Goal: Task Accomplishment & Management: Use online tool/utility

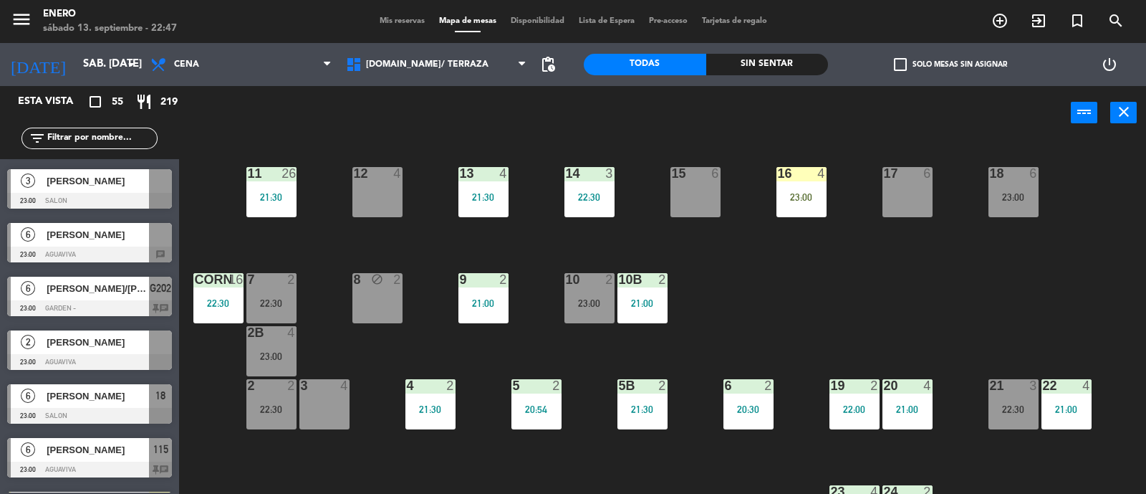
scroll to position [2658, 0]
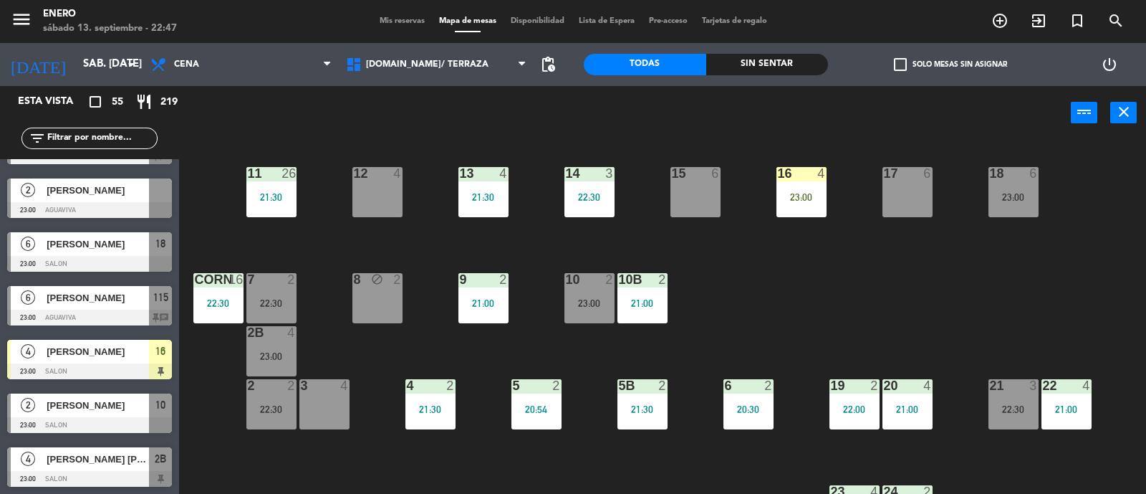
click at [115, 350] on span "[PERSON_NAME]" at bounding box center [98, 351] width 102 height 15
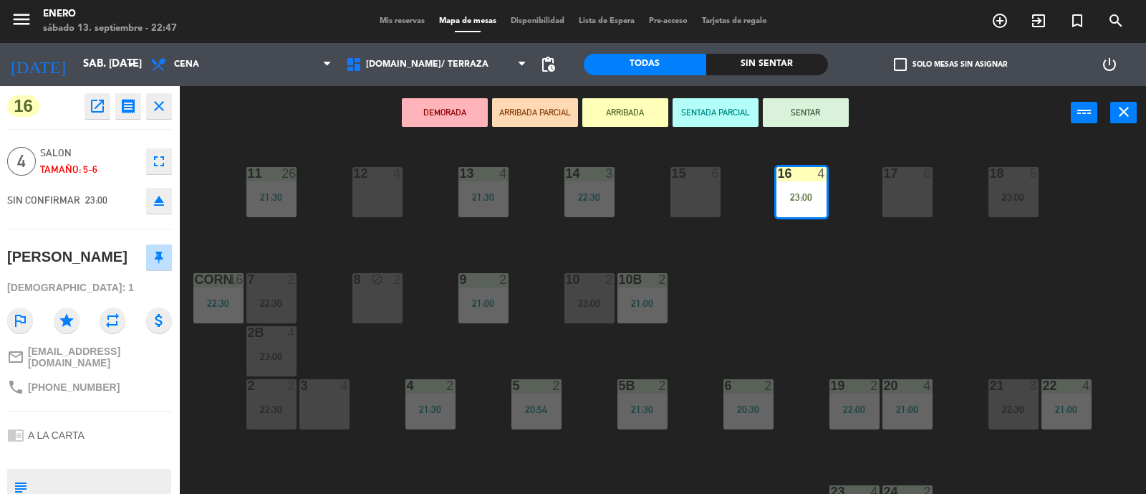
click at [792, 107] on button "SENTAR" at bounding box center [806, 112] width 86 height 29
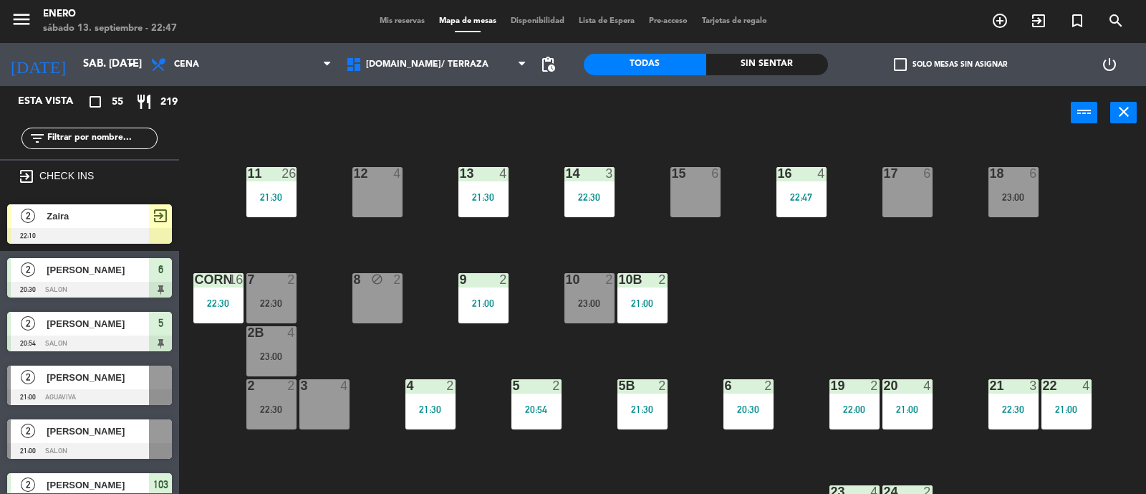
scroll to position [892, 0]
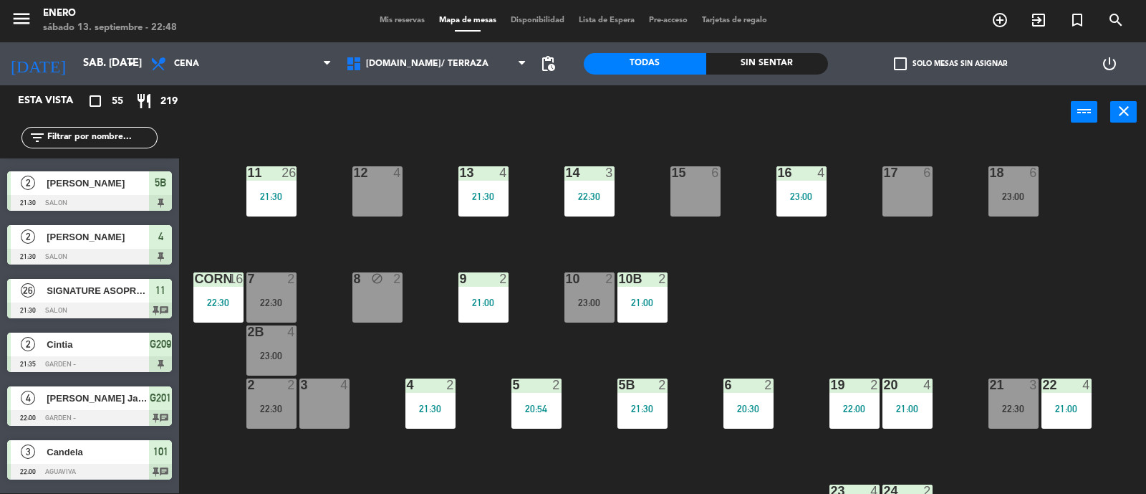
click at [1037, 22] on icon "exit_to_app" at bounding box center [1038, 19] width 17 height 17
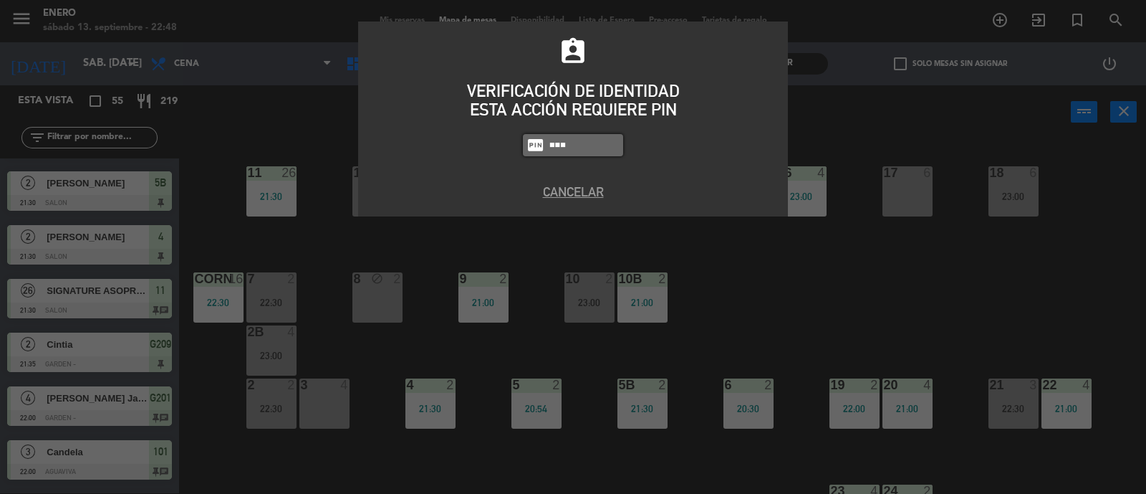
type input "0800"
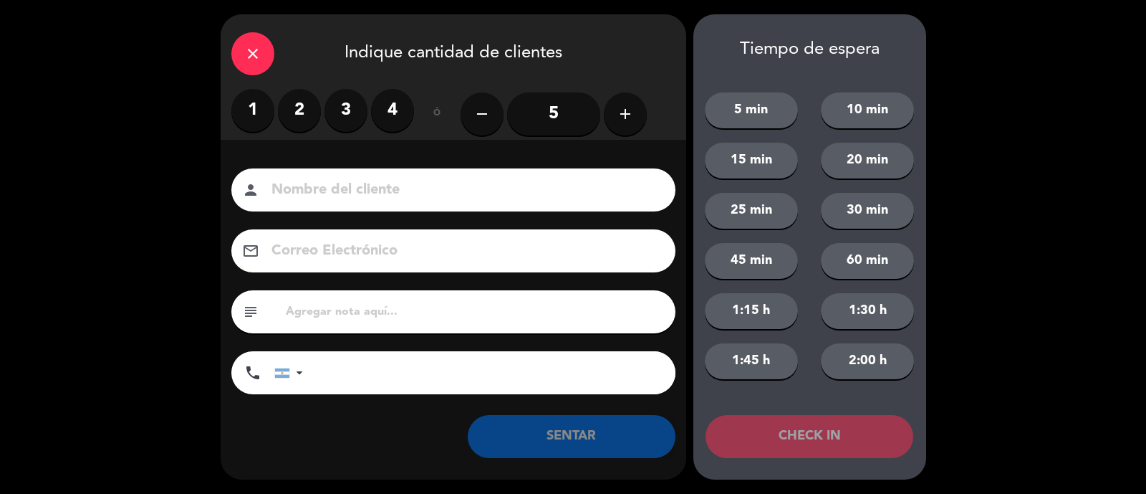
click at [308, 112] on label "2" at bounding box center [299, 110] width 43 height 43
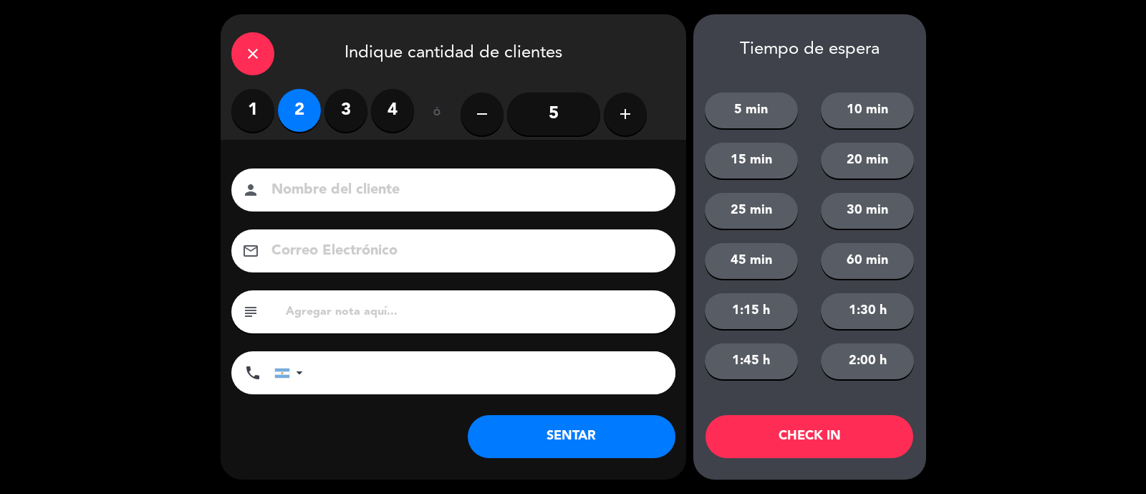
click at [344, 202] on div "person" at bounding box center [453, 189] width 444 height 43
click at [342, 184] on input at bounding box center [463, 190] width 387 height 25
type input "[PERSON_NAME]"
drag, startPoint x: 587, startPoint y: 435, endPoint x: 590, endPoint y: 423, distance: 11.8
click at [591, 431] on button "SENTAR" at bounding box center [572, 436] width 208 height 43
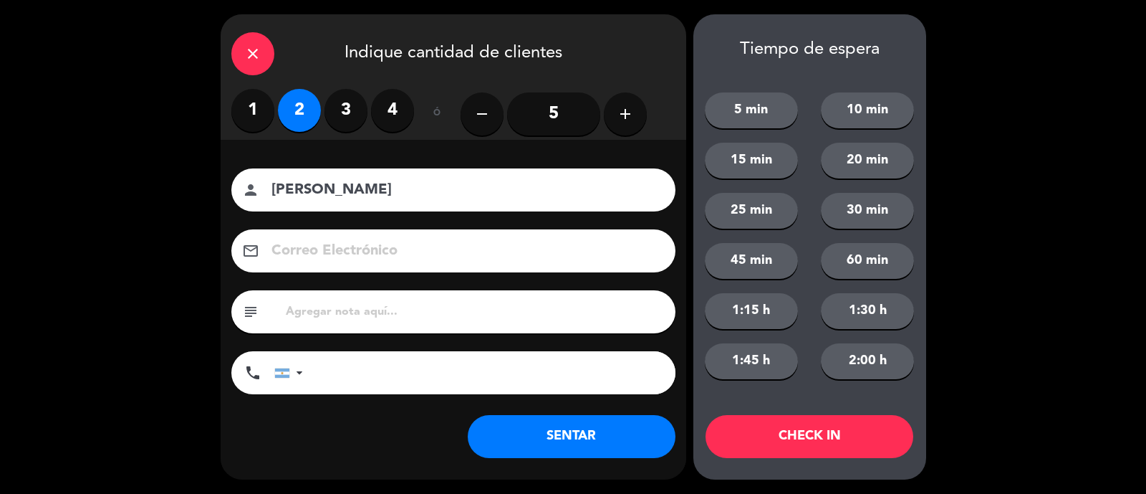
click at [519, 436] on div "Nombre del cliente person [PERSON_NAME] Electrónico email subject phone [GEOGRA…" at bounding box center [454, 305] width 466 height 330
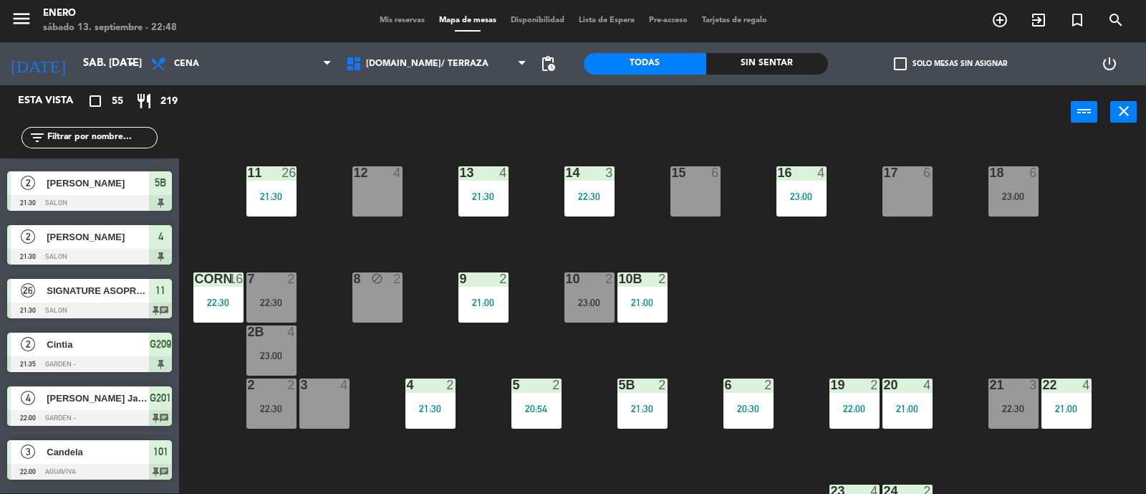
click at [56, 134] on input "text" at bounding box center [101, 138] width 111 height 16
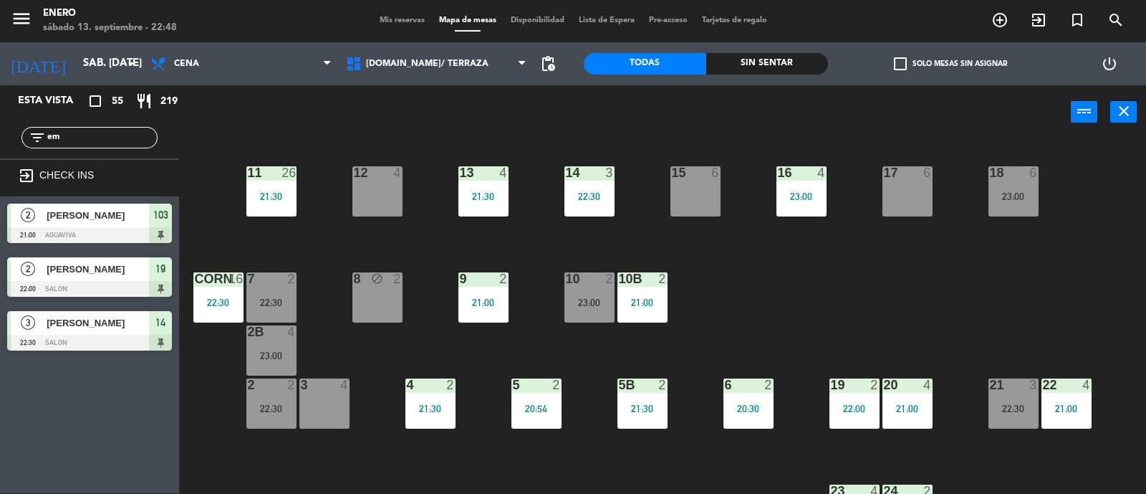
scroll to position [0, 0]
type input "emi"
click at [0, 417] on div "Esta vista crop_square 55 restaurant 219 filter_list emi exit_to_app CHECK INS …" at bounding box center [89, 289] width 179 height 408
click at [114, 140] on input "emi" at bounding box center [101, 138] width 111 height 16
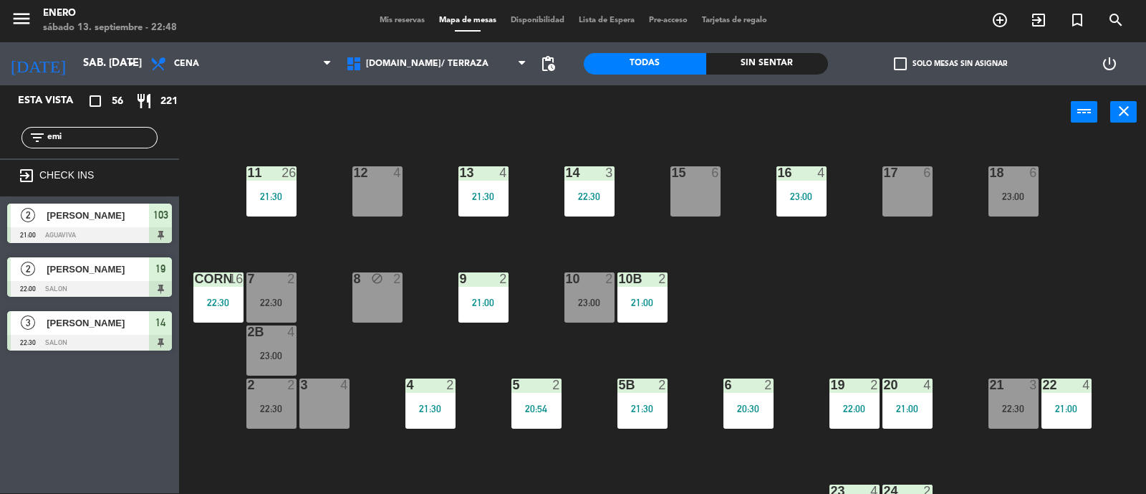
click at [114, 140] on input "emi" at bounding box center [101, 138] width 111 height 16
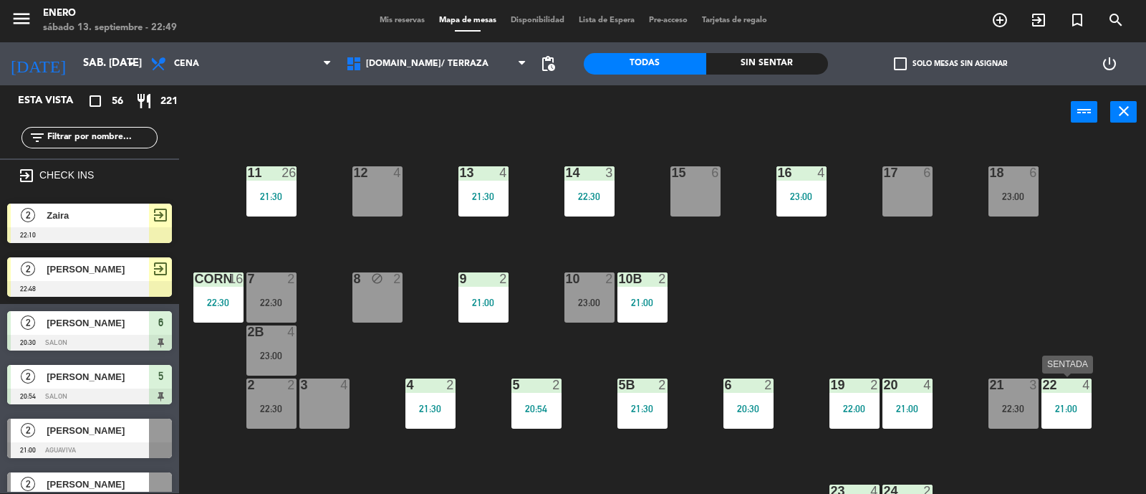
click at [1058, 424] on div "22 4 21:00" at bounding box center [1067, 403] width 50 height 50
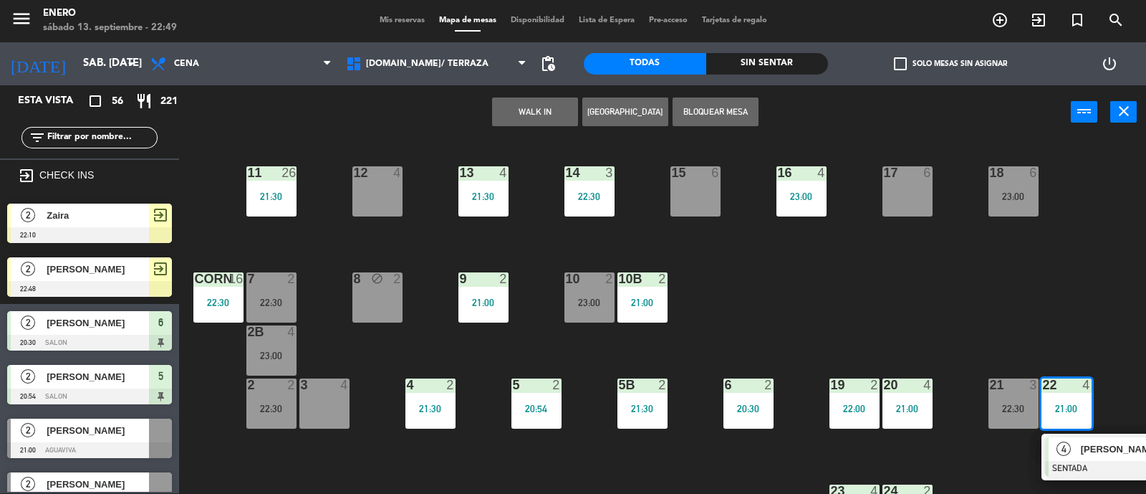
click at [1071, 451] on div "4 [PERSON_NAME] SENTADA 21:00" at bounding box center [1122, 456] width 183 height 47
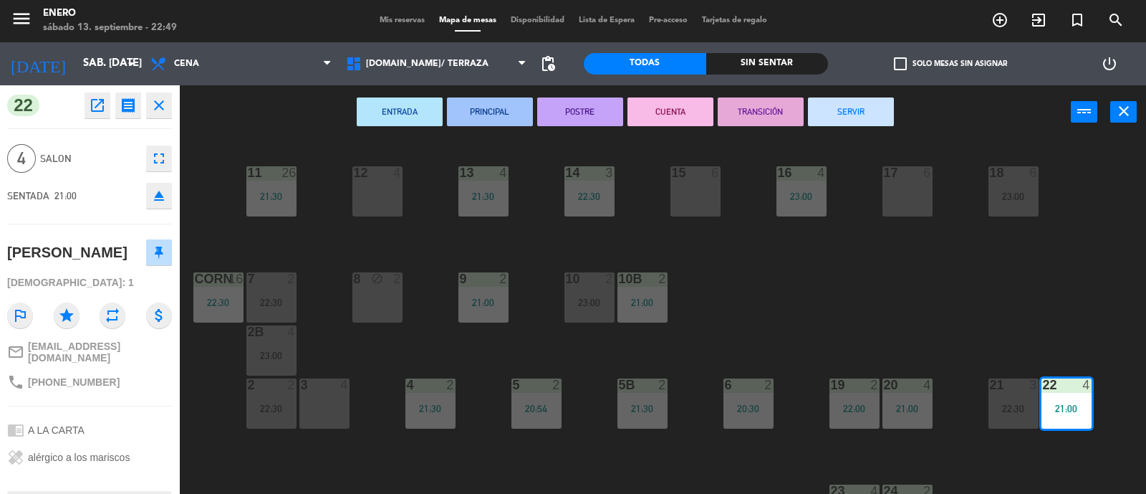
click at [854, 116] on button "SERVIR" at bounding box center [851, 111] width 86 height 29
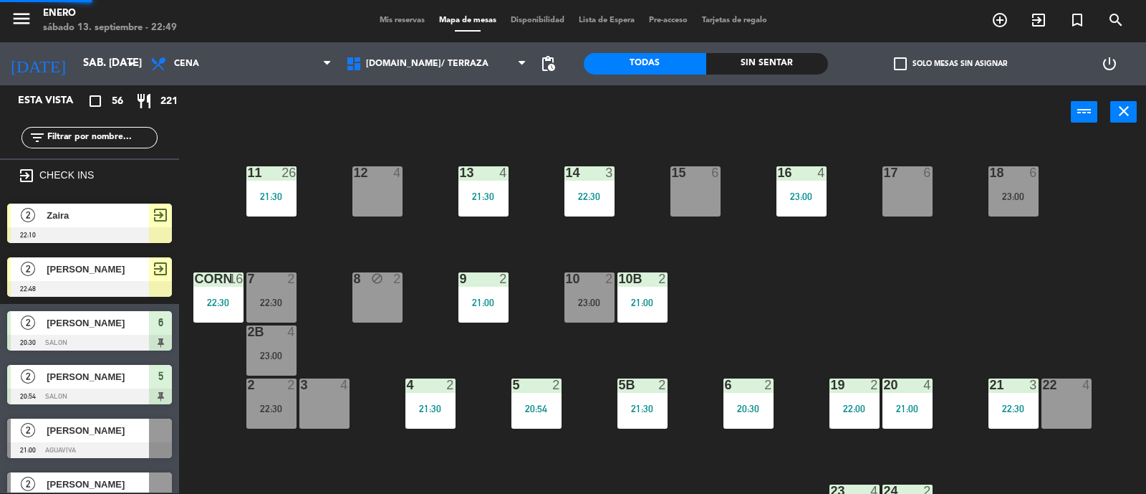
scroll to position [1, 0]
click at [1019, 419] on div "21 3 22:30" at bounding box center [1014, 403] width 50 height 50
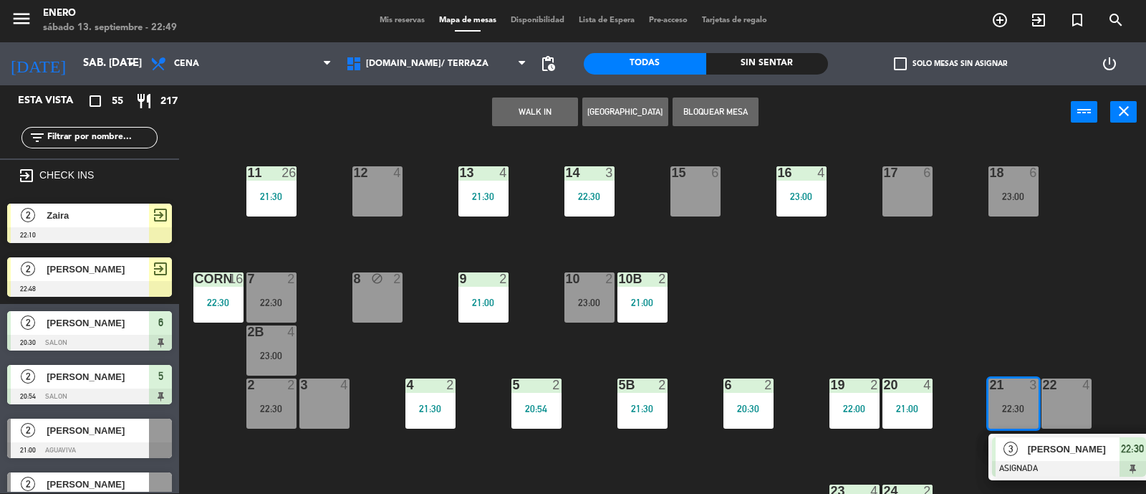
click at [920, 266] on div "14 3 22:30 12 4 11 26 21:30 17 6 15 6 16 4 23:00 13 4 21:30 18 6 23:00 10 2 23:…" at bounding box center [669, 317] width 956 height 354
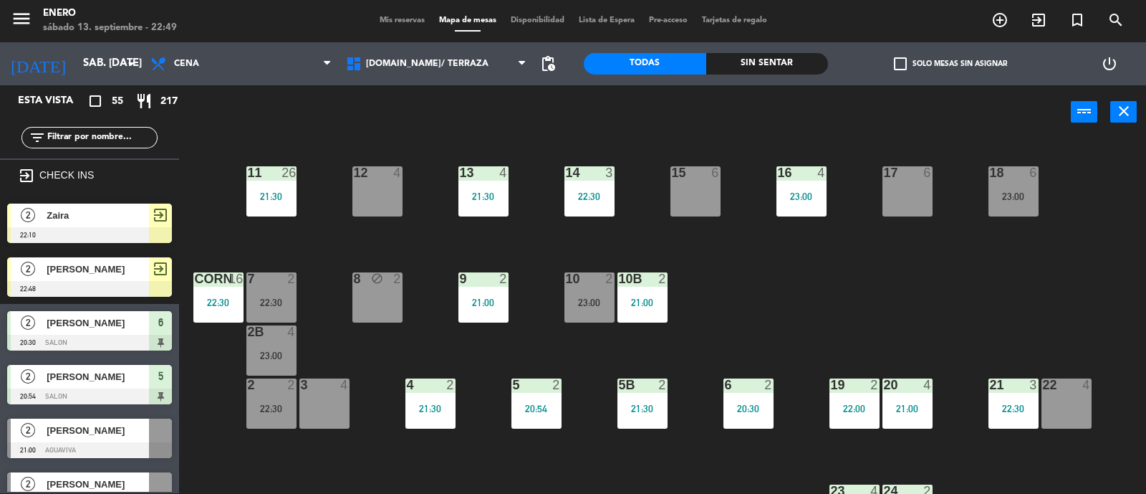
click at [587, 302] on div "23:00" at bounding box center [589, 302] width 50 height 10
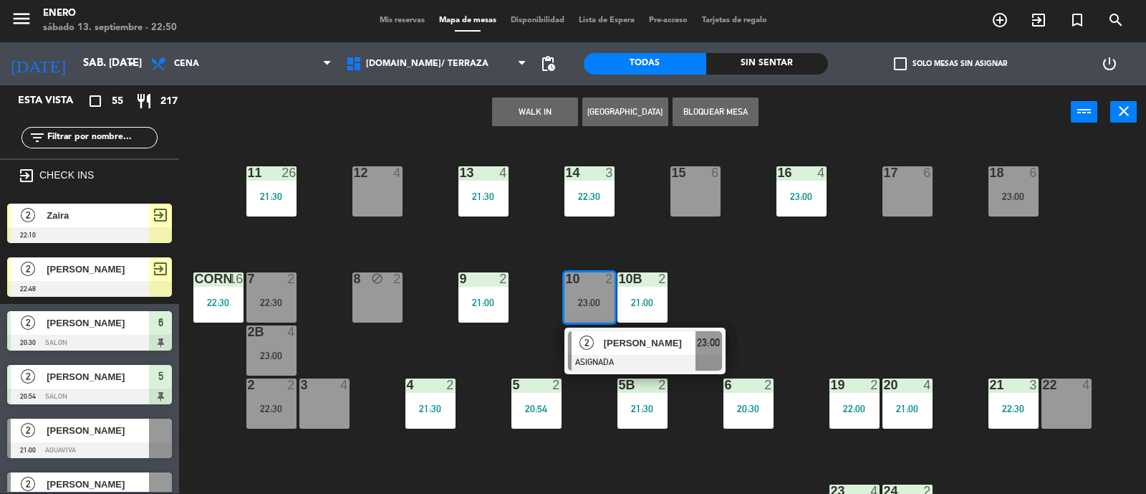
click at [814, 259] on div "14 3 22:30 12 4 11 26 21:30 17 6 15 6 16 4 23:00 13 4 21:30 18 6 23:00 10 2 23:…" at bounding box center [669, 317] width 956 height 354
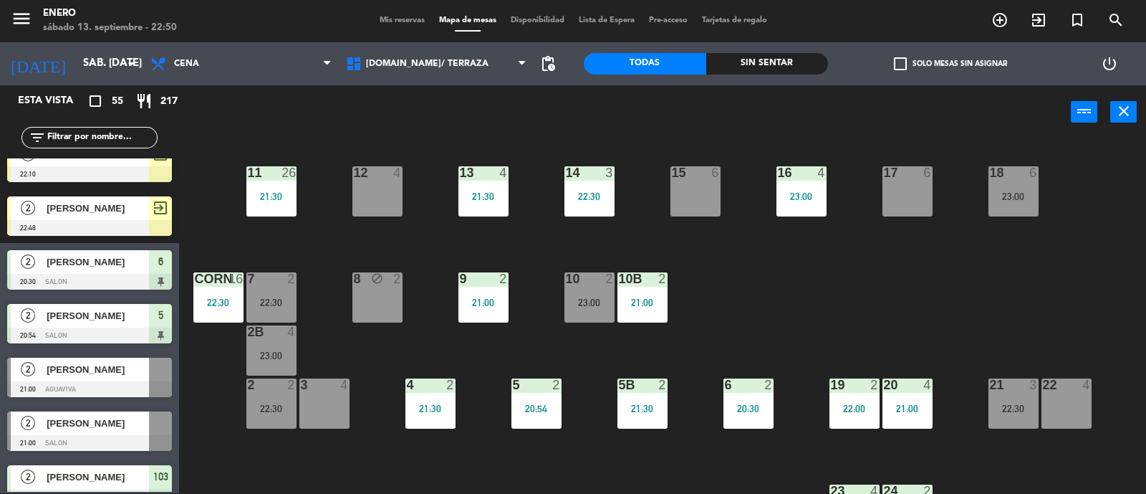
scroll to position [0, 0]
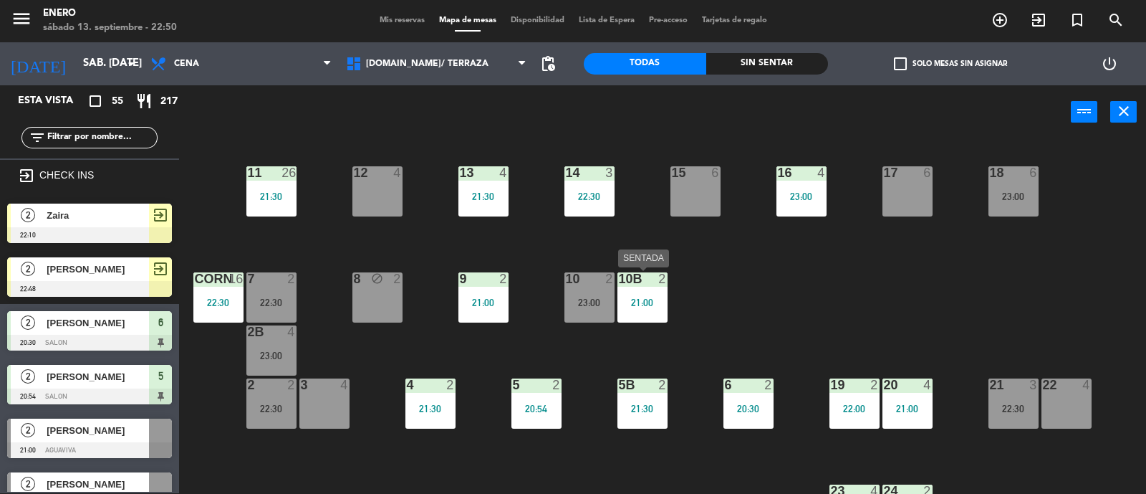
click at [638, 308] on div "10b 2 21:00" at bounding box center [642, 297] width 50 height 50
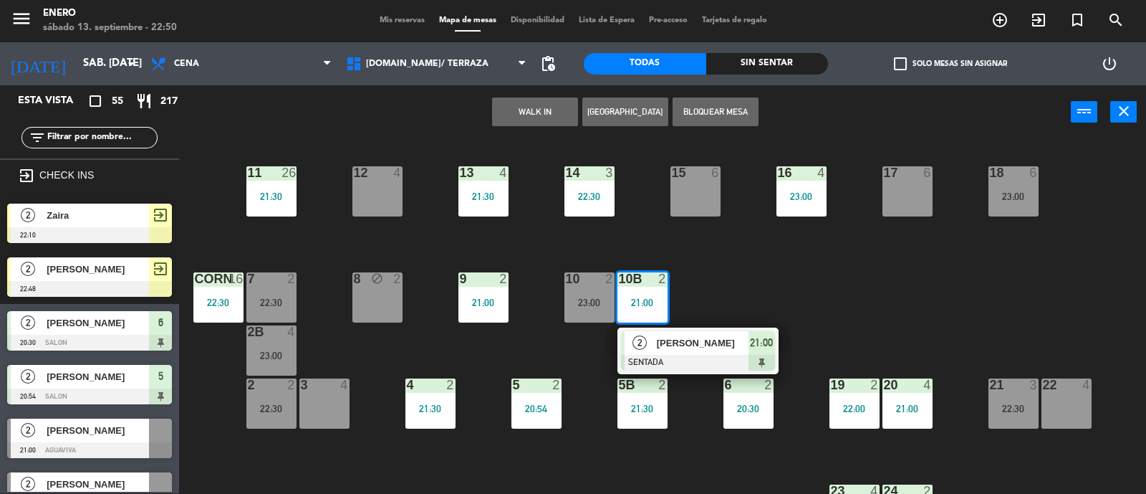
click at [678, 348] on span "[PERSON_NAME]" at bounding box center [703, 342] width 92 height 15
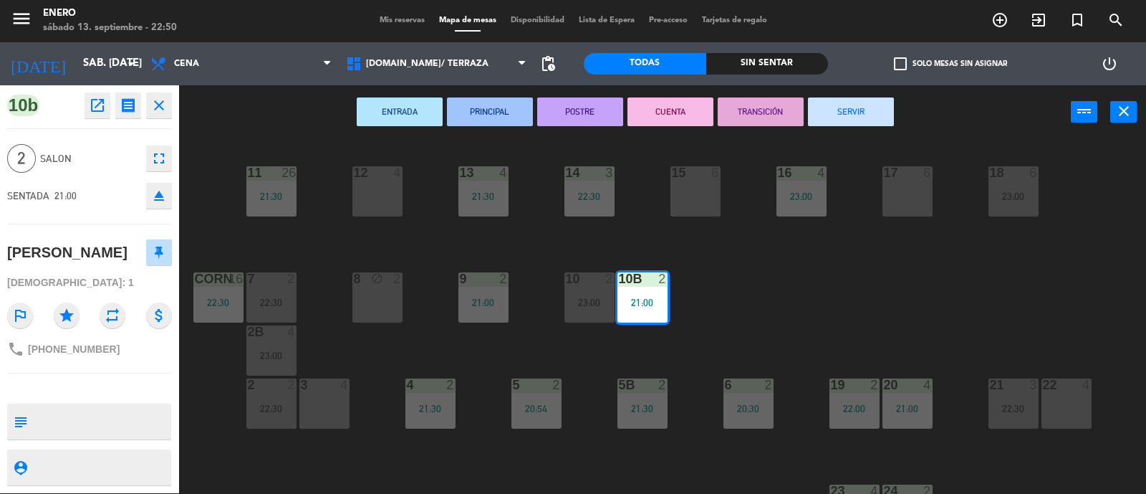
click at [870, 110] on button "SERVIR" at bounding box center [851, 111] width 86 height 29
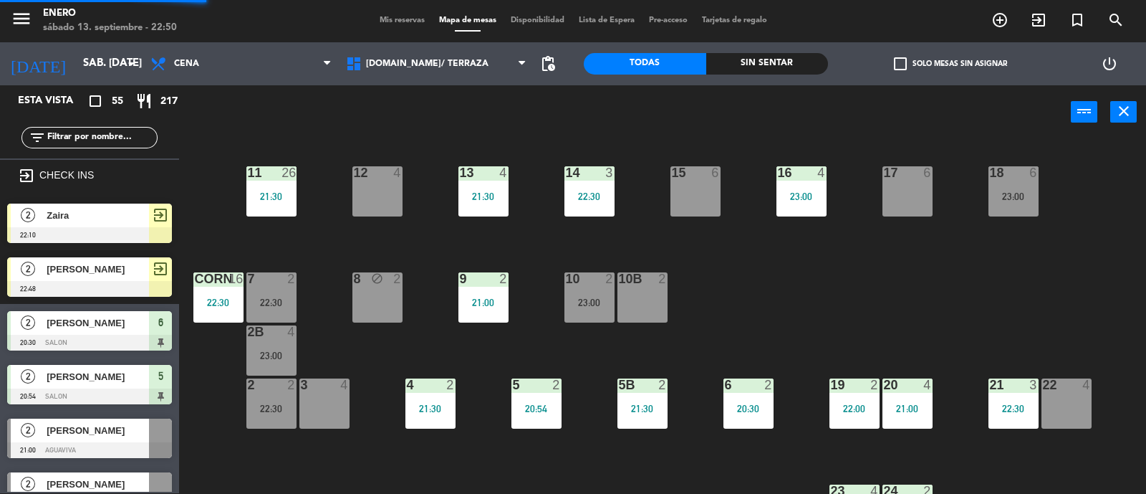
scroll to position [1, 0]
click at [111, 217] on span "Zaira" at bounding box center [98, 215] width 102 height 15
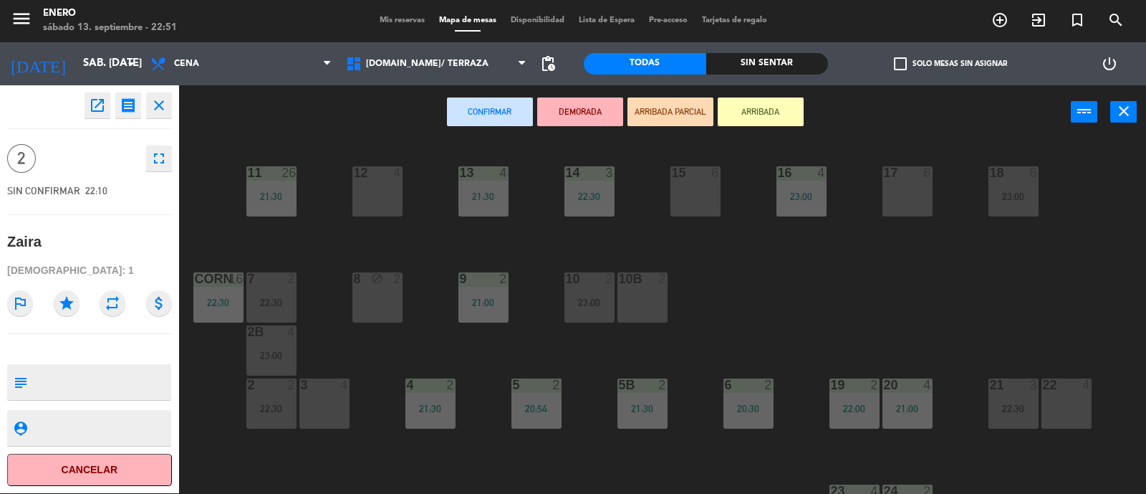
click at [659, 291] on div "10b 2" at bounding box center [642, 297] width 50 height 50
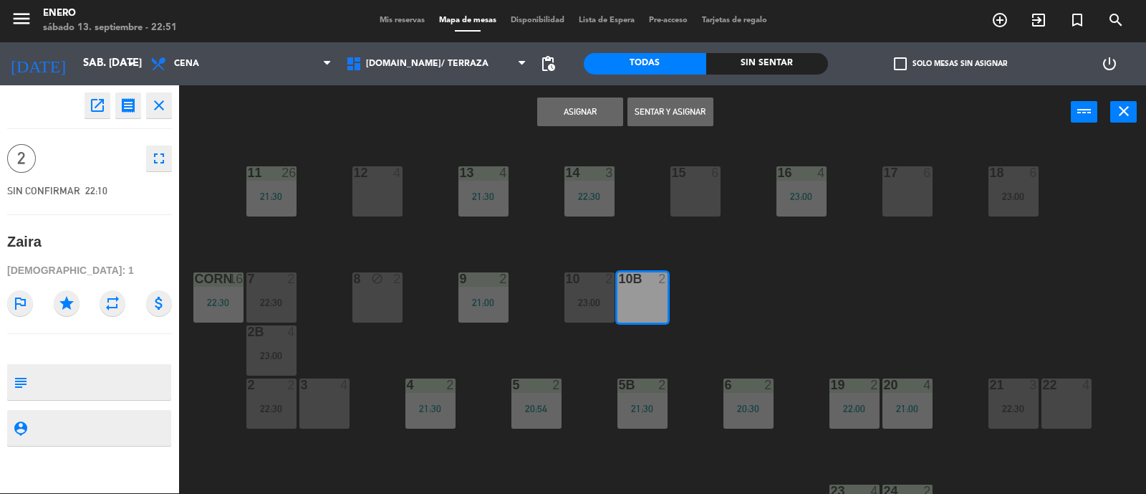
click at [660, 112] on button "Sentar y Asignar" at bounding box center [671, 111] width 86 height 29
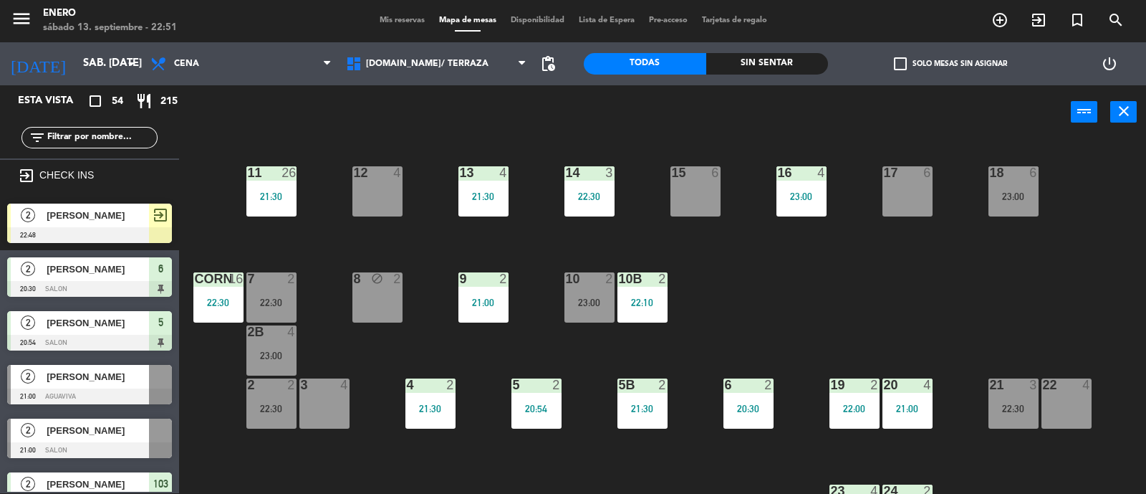
click at [70, 139] on input "text" at bounding box center [101, 138] width 111 height 16
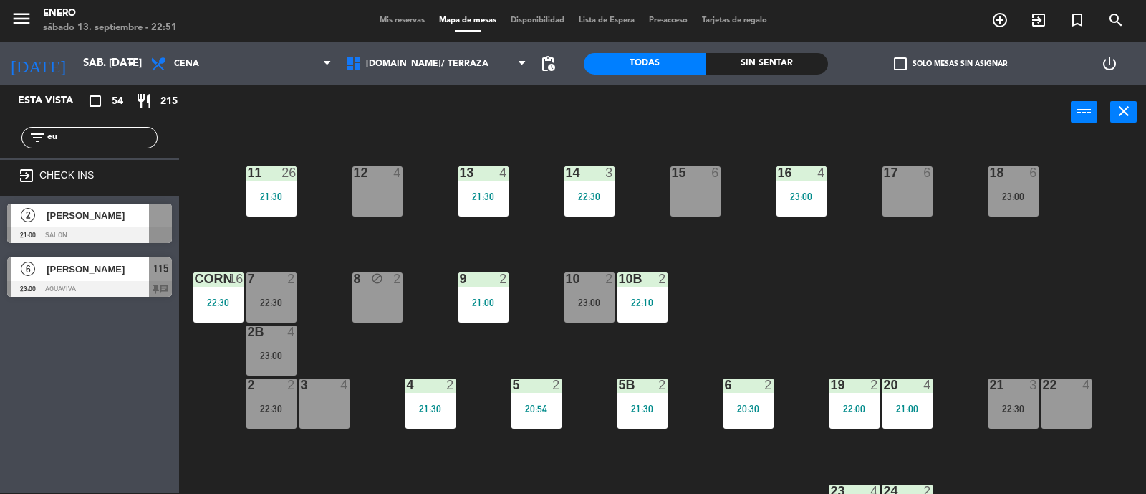
type input "e"
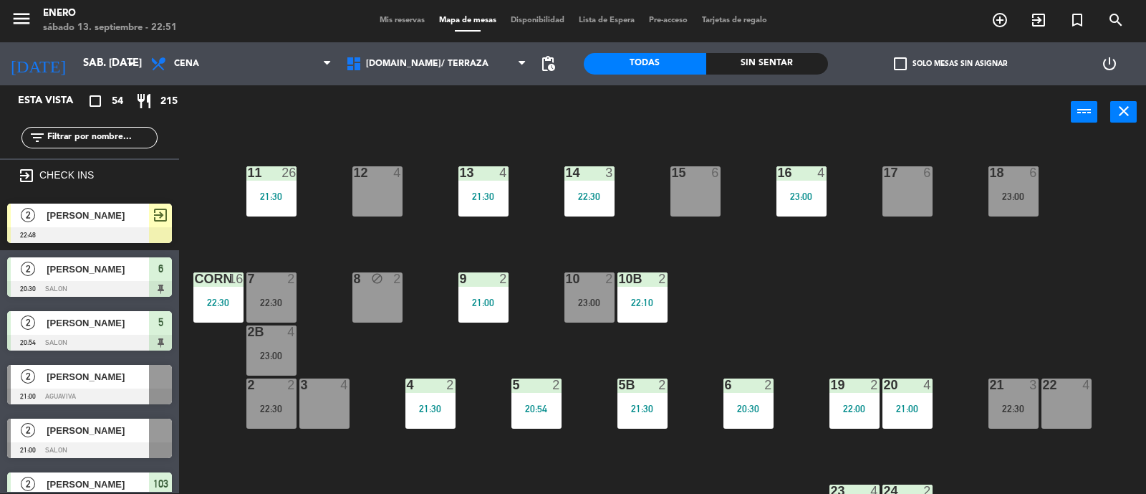
click at [193, 185] on div "14 3 22:30 12 4 11 26 21:30 17 6 15 6 16 4 23:00 13 4 21:30 18 6 23:00 10 2 23:…" at bounding box center [669, 317] width 956 height 354
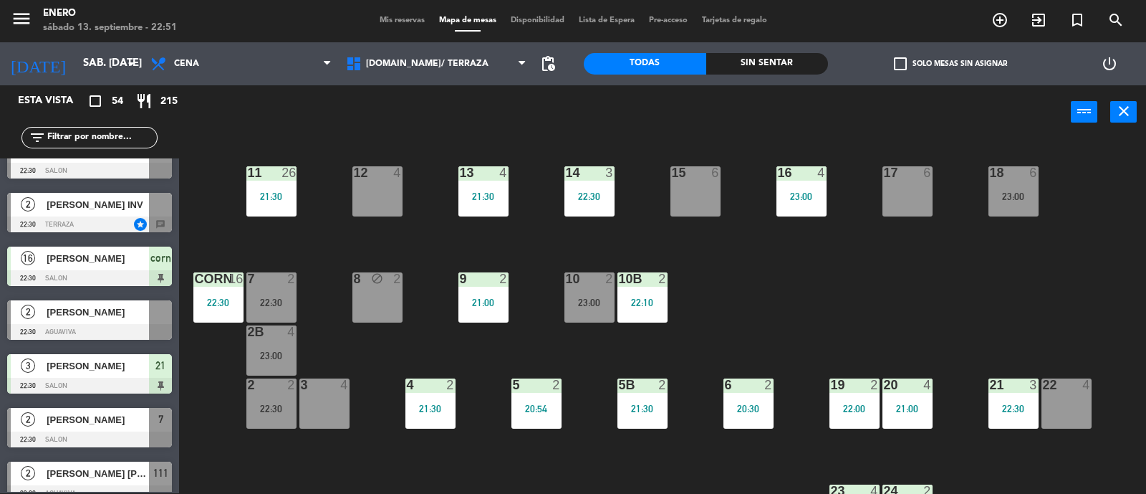
scroll to position [1880, 0]
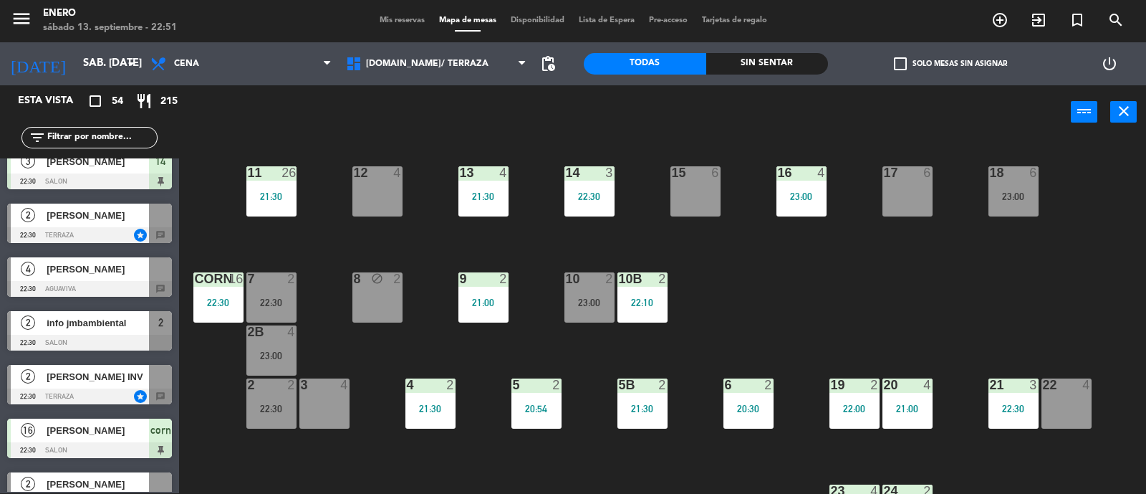
click at [112, 141] on input "text" at bounding box center [101, 138] width 111 height 16
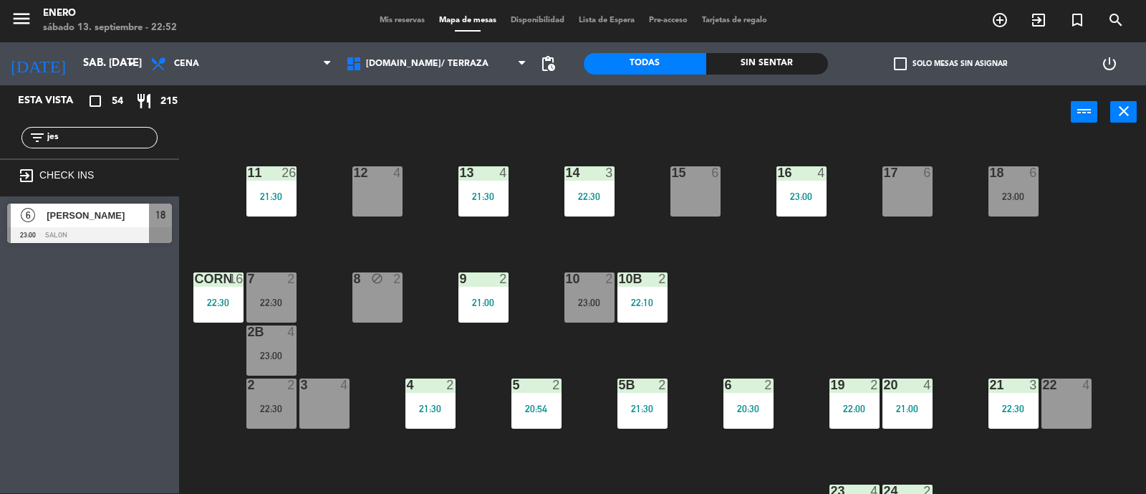
type input "jes"
click at [80, 325] on div "Esta vista crop_square 54 restaurant 215 filter_list jes exit_to_app CHECK INS …" at bounding box center [89, 289] width 179 height 408
click at [107, 130] on input "jes" at bounding box center [101, 138] width 111 height 16
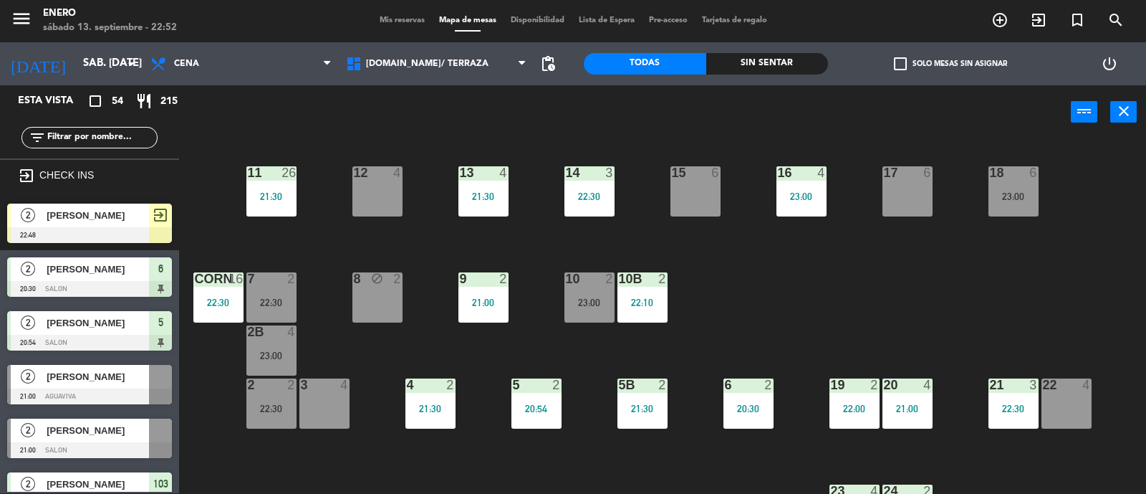
click at [107, 134] on input "text" at bounding box center [101, 138] width 111 height 16
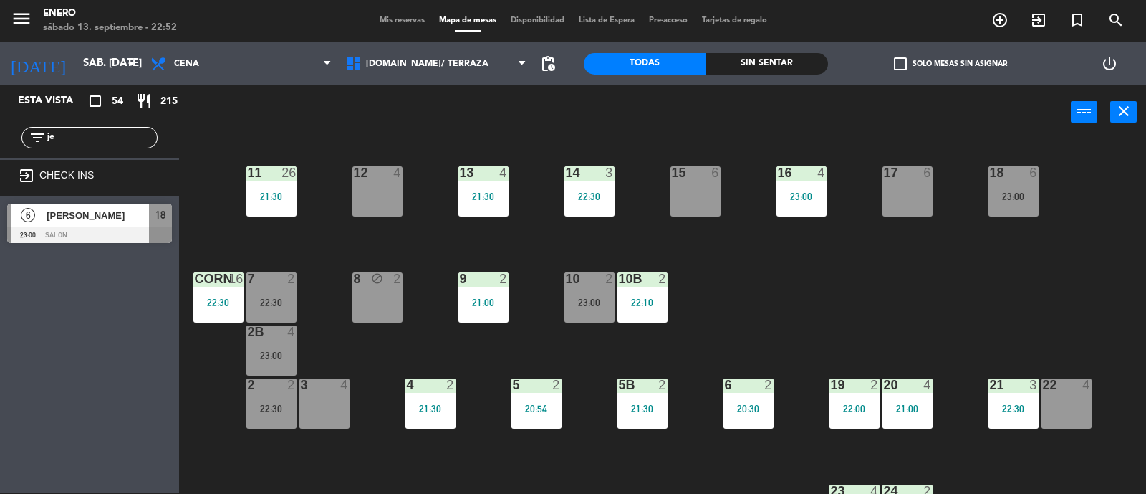
type input "jes"
click at [6, 386] on div "Esta vista crop_square 54 restaurant 215 filter_list jes exit_to_app CHECK INS …" at bounding box center [89, 289] width 179 height 408
click at [110, 223] on div "[PERSON_NAME]" at bounding box center [97, 215] width 104 height 24
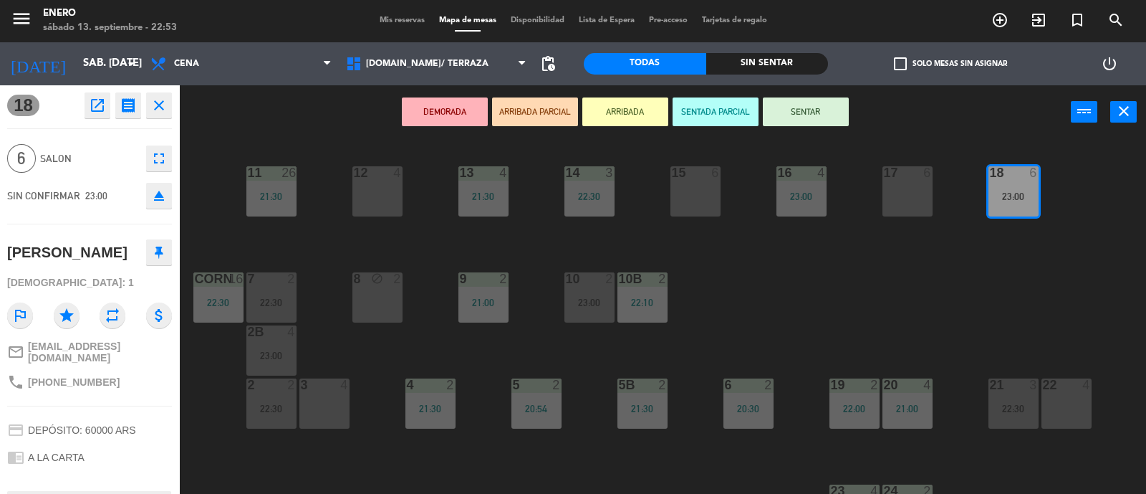
click at [838, 121] on button "SENTAR" at bounding box center [806, 111] width 86 height 29
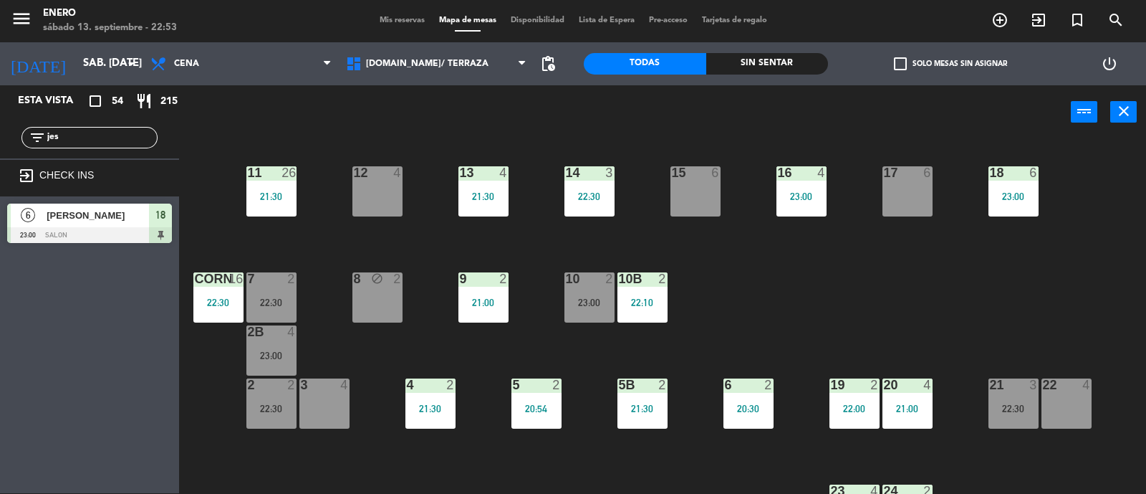
click at [57, 138] on input "jes" at bounding box center [101, 138] width 111 height 16
click at [59, 138] on input "jes" at bounding box center [101, 138] width 111 height 16
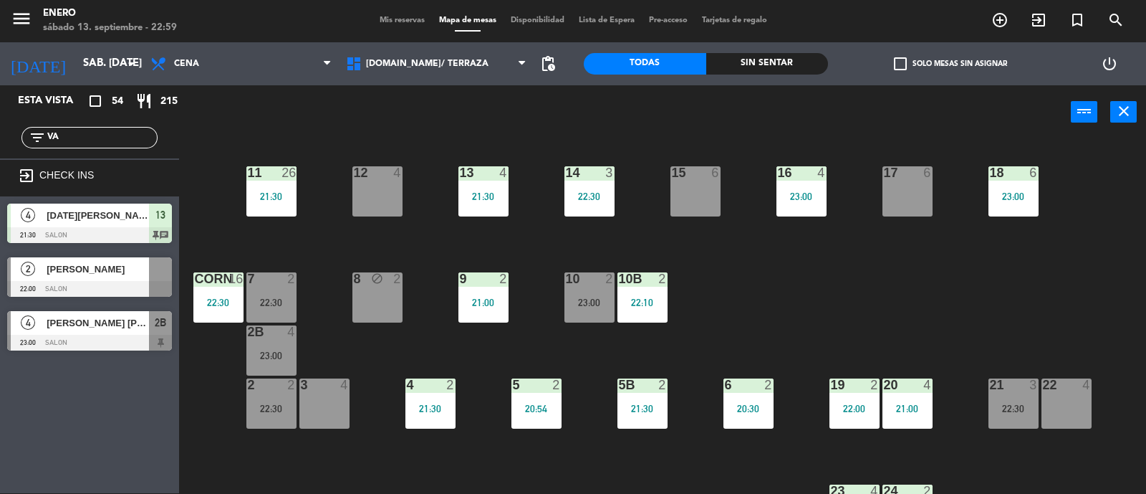
type input "VA"
click at [51, 427] on div "Esta vista crop_square 54 restaurant 215 filter_list VA exit_to_app CHECK INS 4…" at bounding box center [89, 289] width 179 height 408
click at [93, 328] on span "[PERSON_NAME] [PERSON_NAME]" at bounding box center [98, 322] width 102 height 15
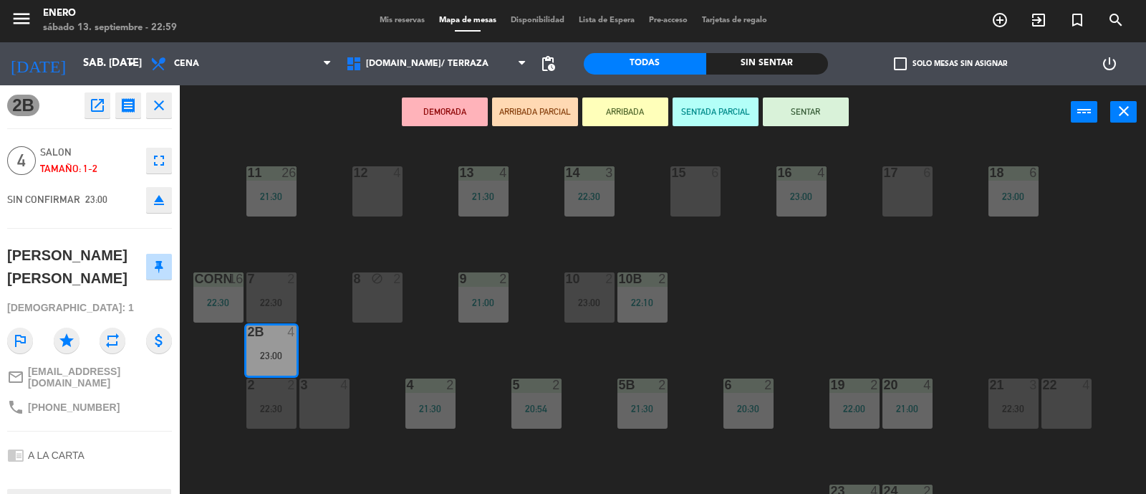
click at [157, 198] on icon "eject" at bounding box center [158, 199] width 17 height 17
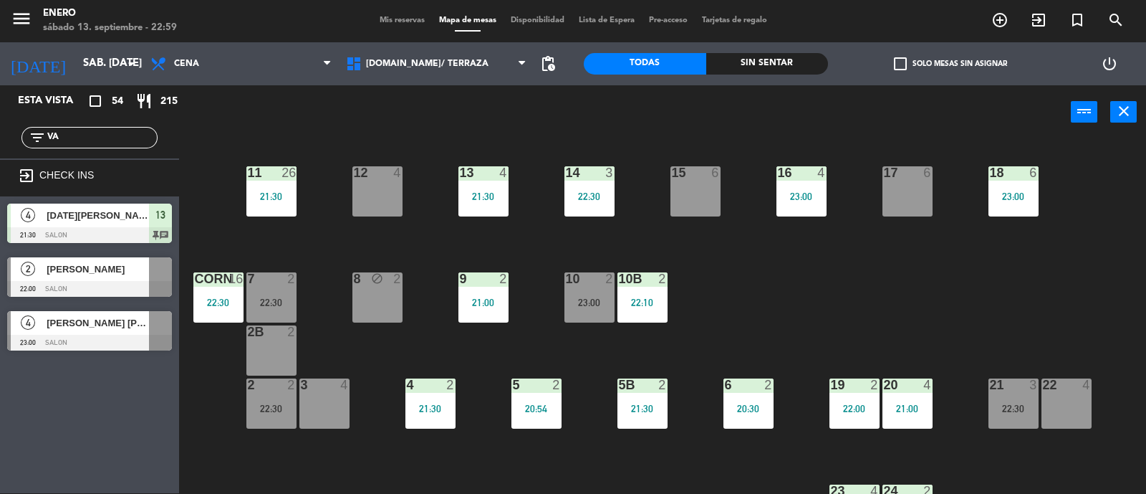
click at [119, 325] on span "[PERSON_NAME] [PERSON_NAME]" at bounding box center [98, 322] width 102 height 15
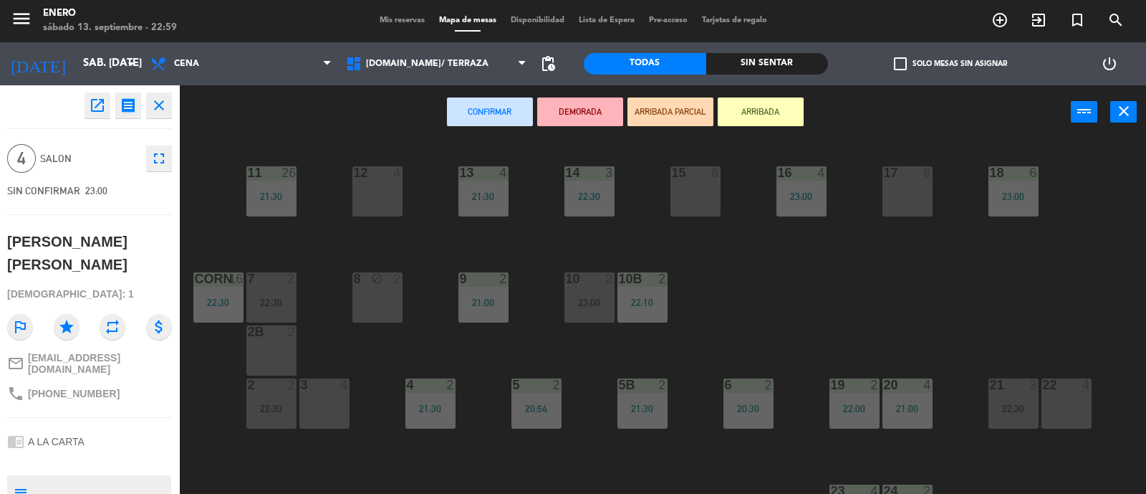
click at [779, 116] on button "ARRIBADA" at bounding box center [761, 111] width 86 height 29
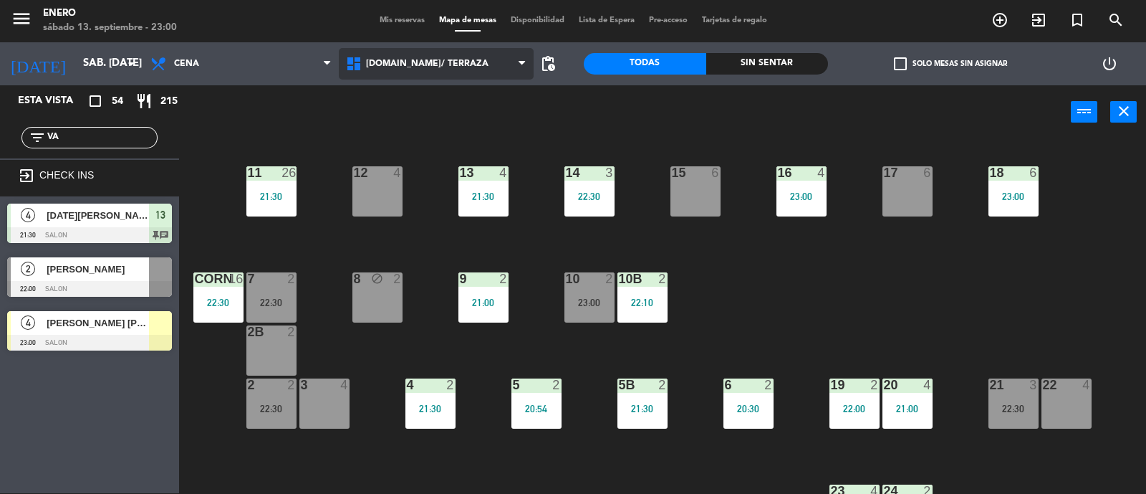
click at [396, 61] on span "[DOMAIN_NAME]/ TERRAZA" at bounding box center [427, 64] width 122 height 10
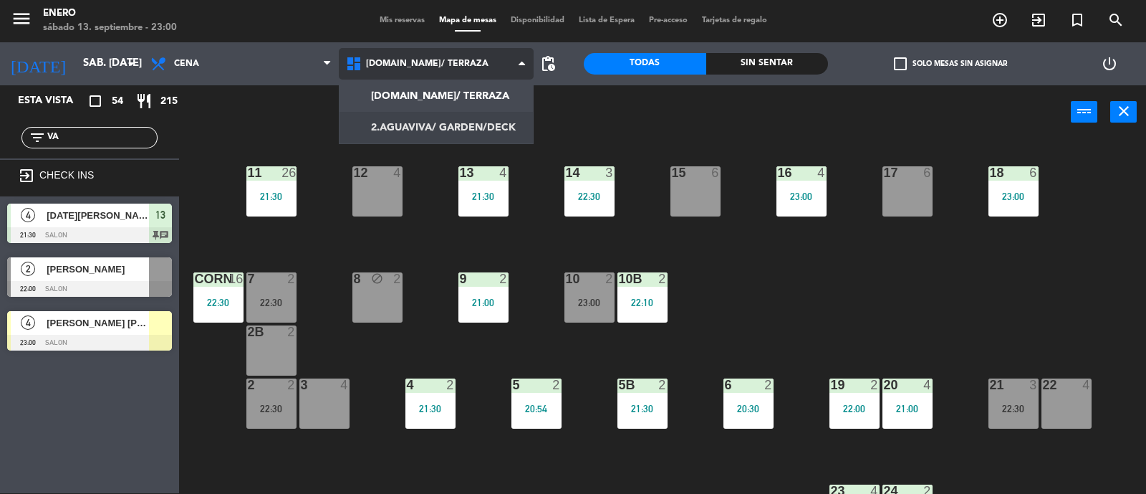
click at [385, 134] on ng-component "menu Enero sábado 13. septiembre - 23:00 Mis reservas Mapa de mesas Disponibili…" at bounding box center [573, 246] width 1146 height 495
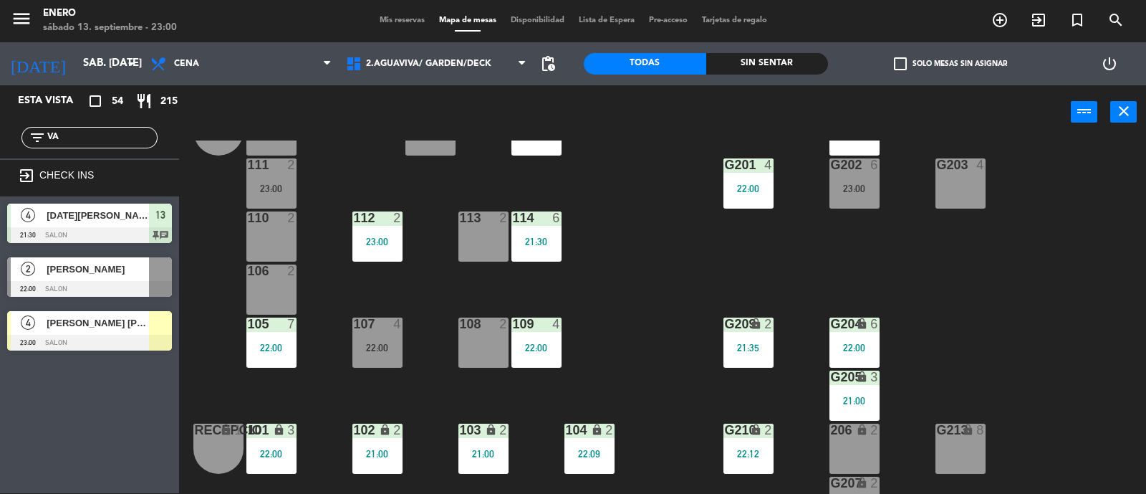
scroll to position [89, 0]
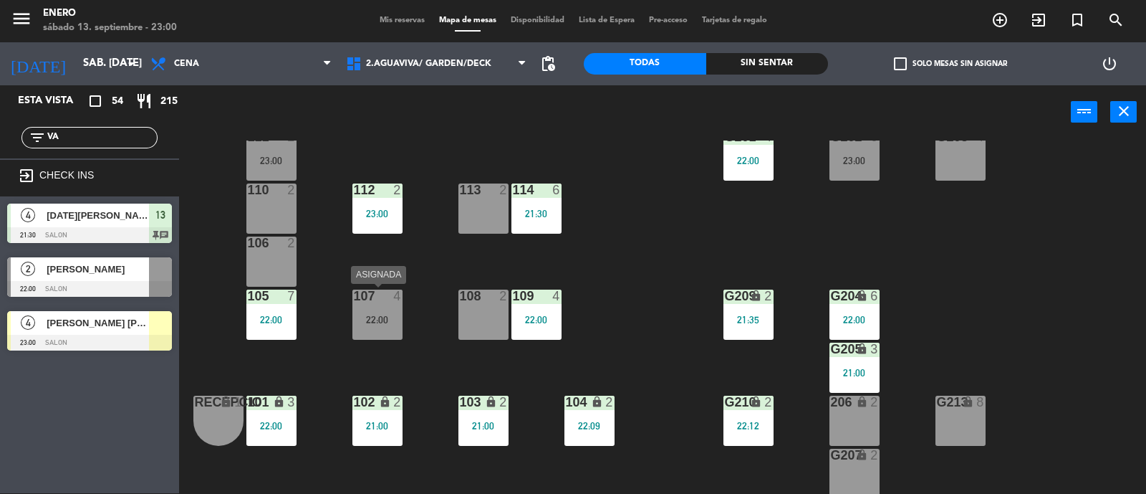
click at [376, 301] on div "107 4" at bounding box center [377, 296] width 50 height 14
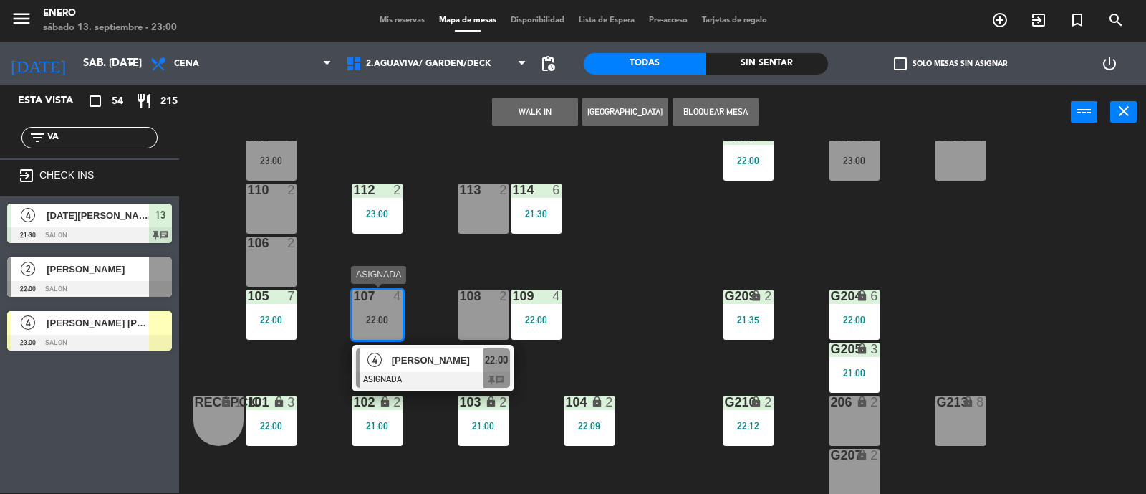
click at [415, 352] on span "[PERSON_NAME]" at bounding box center [438, 359] width 92 height 15
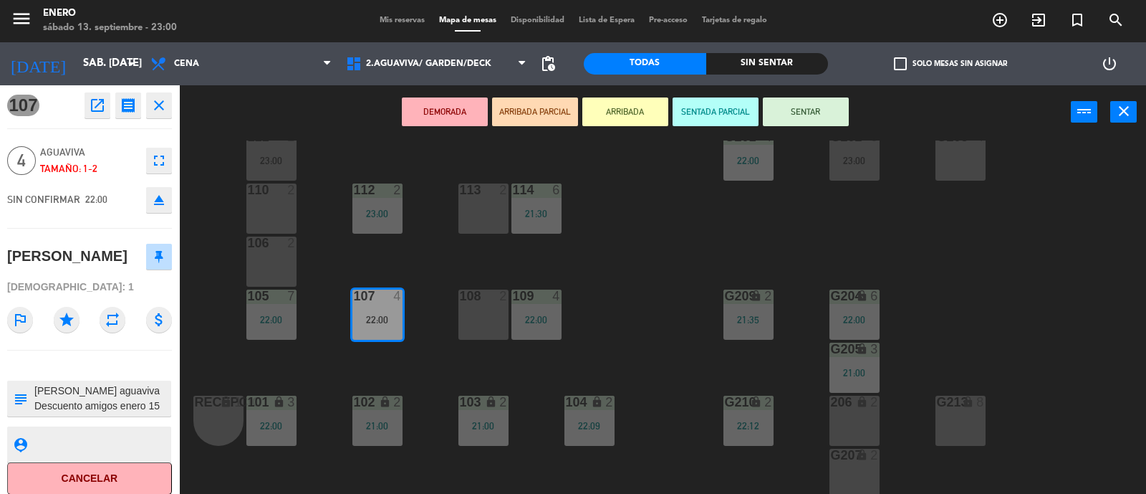
click at [97, 102] on icon "open_in_new" at bounding box center [97, 105] width 17 height 17
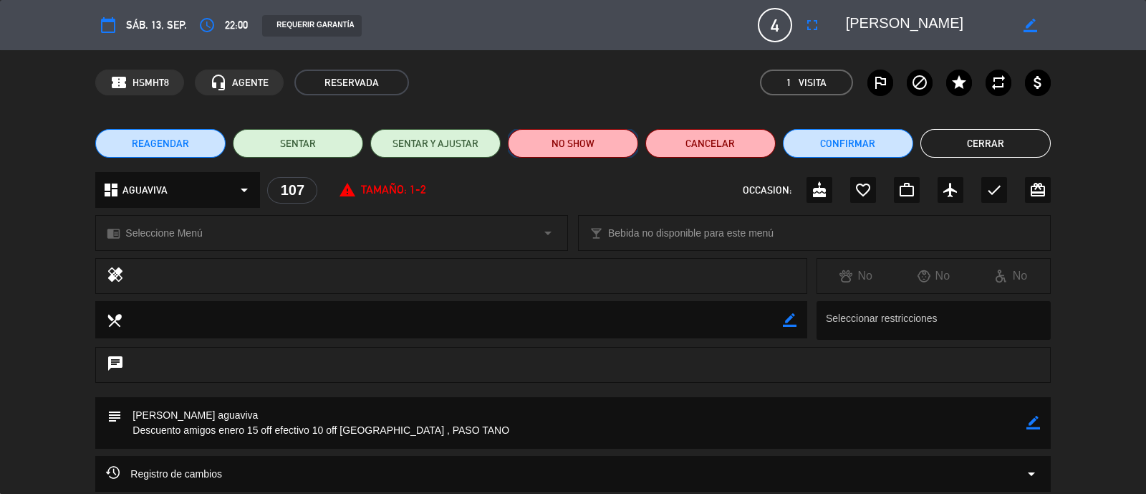
click at [555, 148] on button "NO SHOW" at bounding box center [573, 143] width 130 height 29
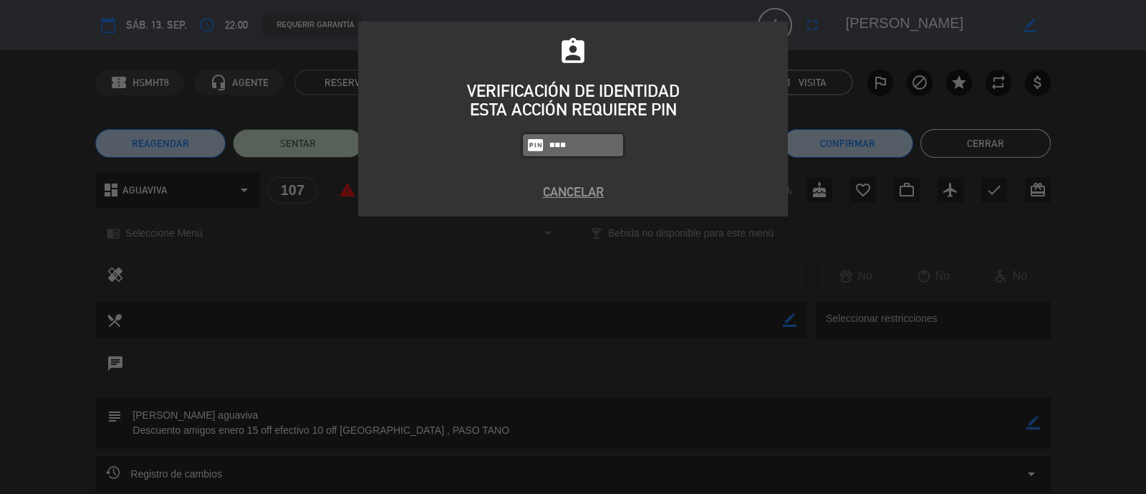
type input "0800"
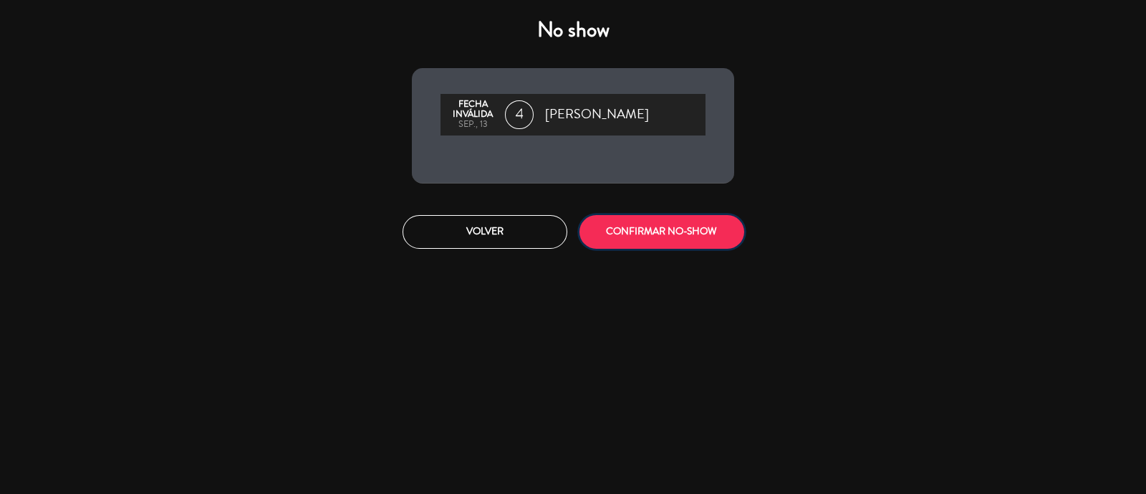
click at [630, 227] on button "CONFIRMAR NO-SHOW" at bounding box center [662, 232] width 165 height 34
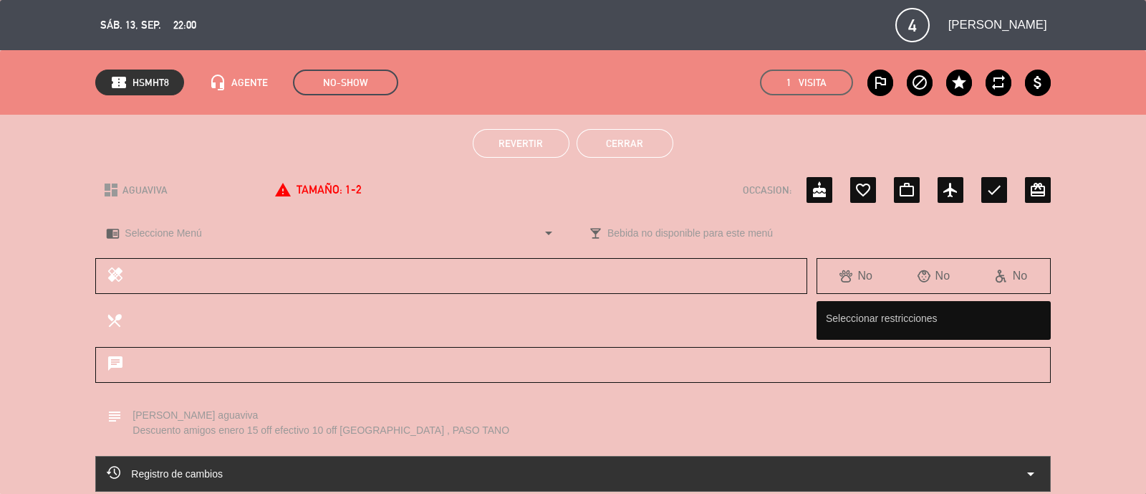
click at [645, 141] on button "Cerrar" at bounding box center [625, 143] width 97 height 29
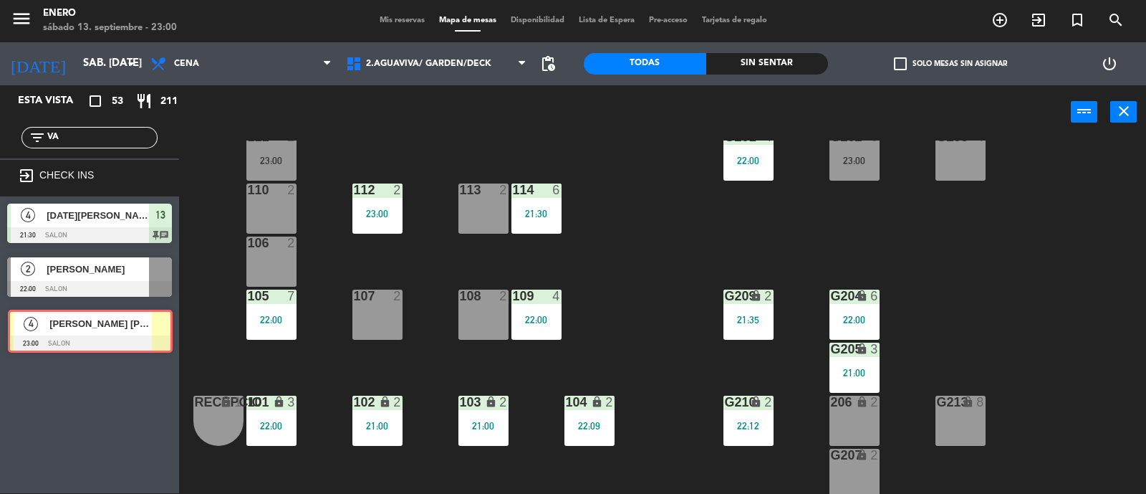
click at [62, 320] on div "4 vanesa [PERSON_NAME] 23:00 SALON 4 vanesa [PERSON_NAME] 23:00 SALON" at bounding box center [89, 333] width 179 height 58
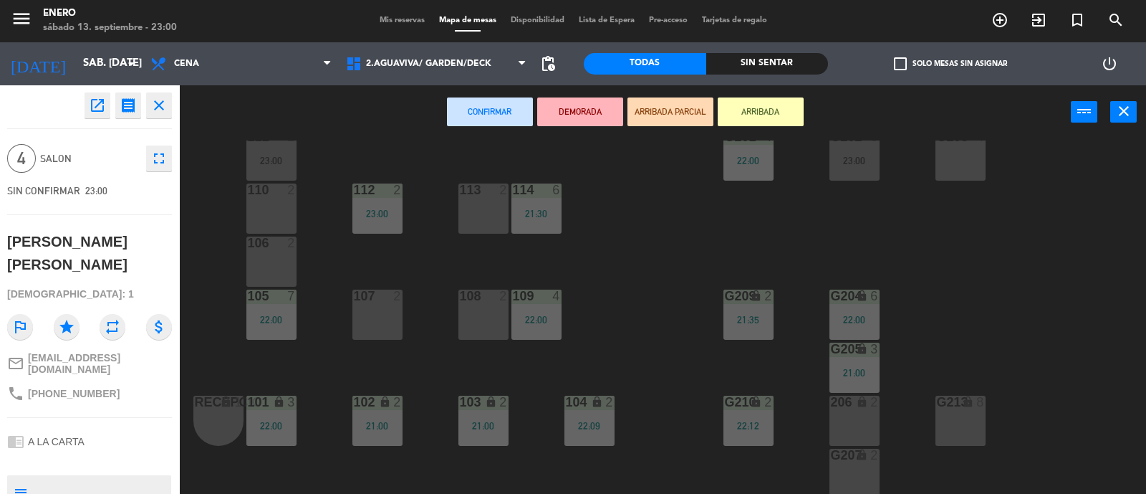
click at [390, 313] on div "107 2" at bounding box center [377, 314] width 50 height 50
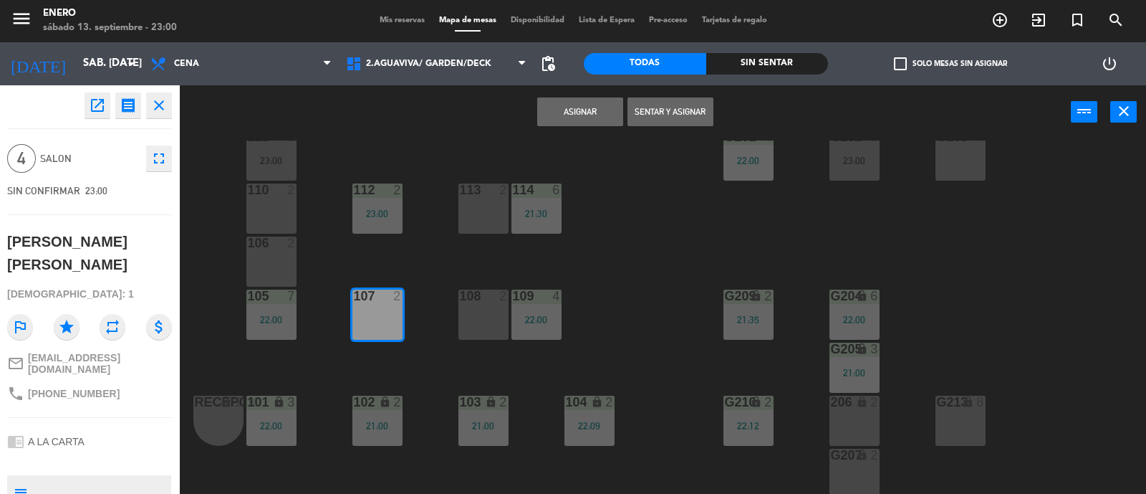
click at [651, 114] on button "Sentar y Asignar" at bounding box center [671, 111] width 86 height 29
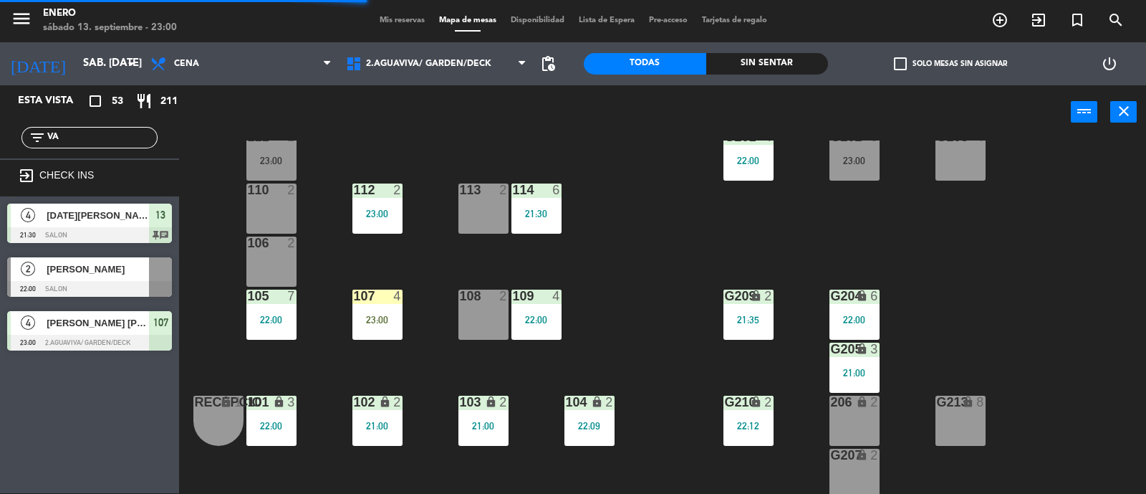
click at [125, 139] on input "VA" at bounding box center [101, 138] width 111 height 16
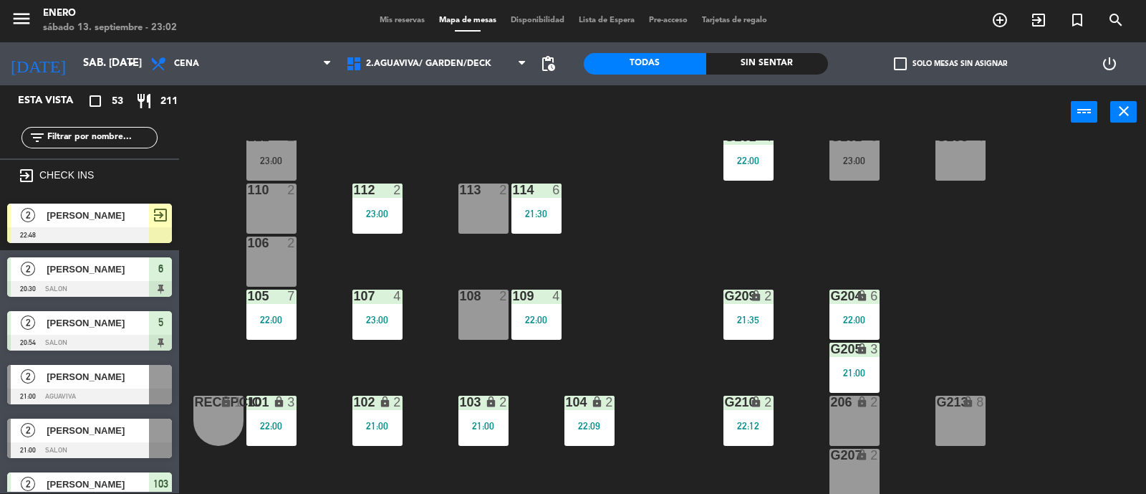
click at [402, 22] on span "Mis reservas" at bounding box center [401, 20] width 59 height 8
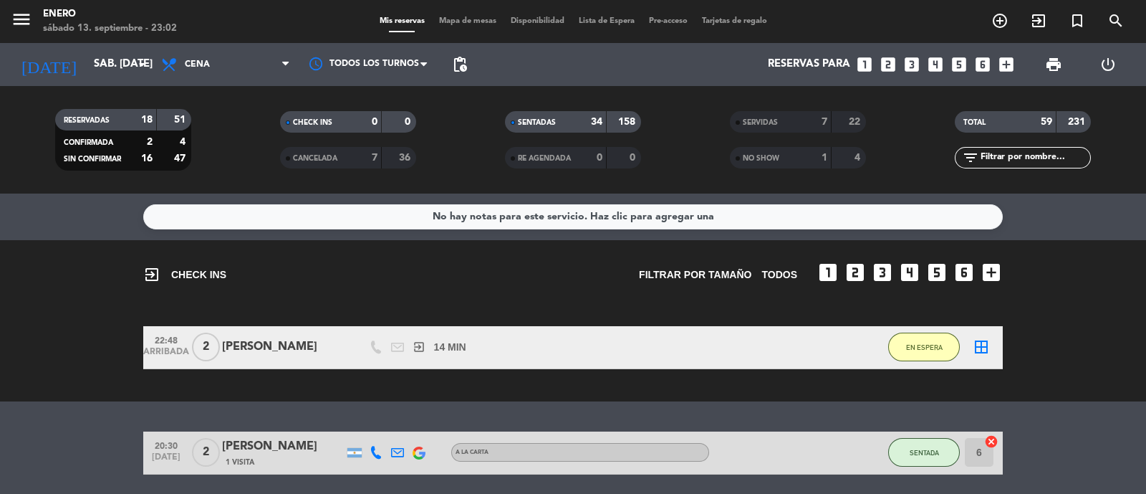
click at [455, 23] on span "Mapa de mesas" at bounding box center [468, 21] width 72 height 8
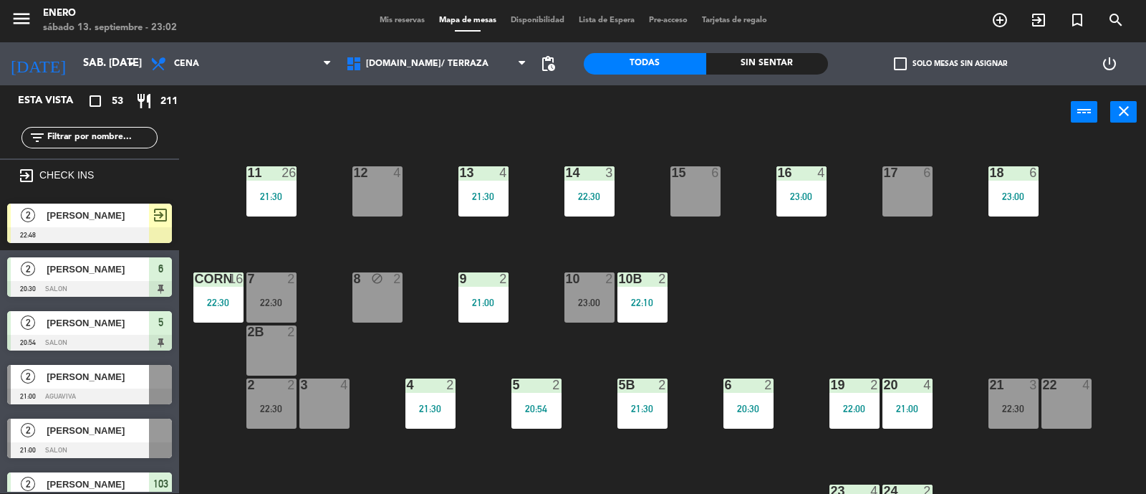
click at [73, 142] on input "text" at bounding box center [101, 138] width 111 height 16
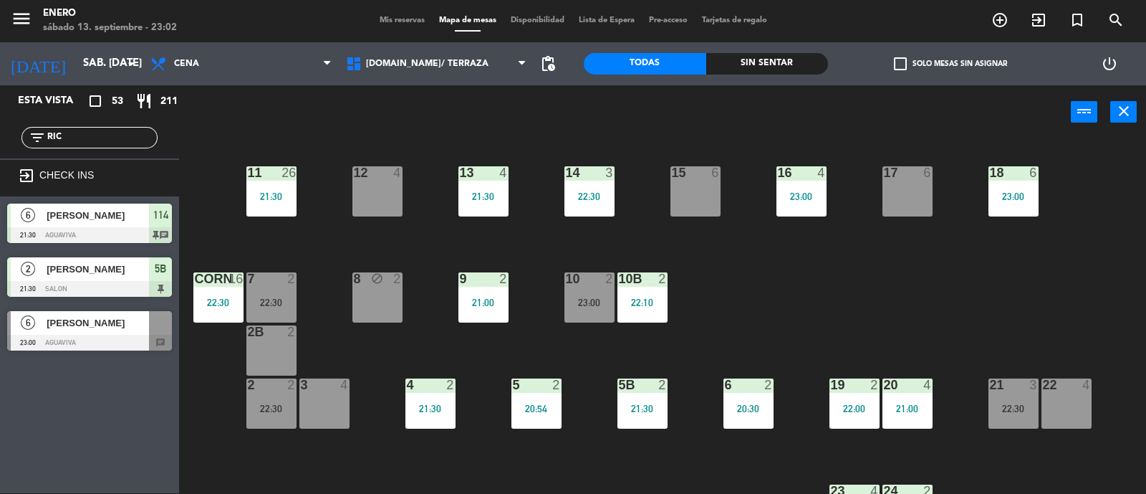
click at [59, 448] on div "Esta vista crop_square 53 restaurant 211 filter_list RIC exit_to_app CHECK INS …" at bounding box center [89, 289] width 179 height 408
click at [93, 133] on input "RIC" at bounding box center [101, 138] width 111 height 16
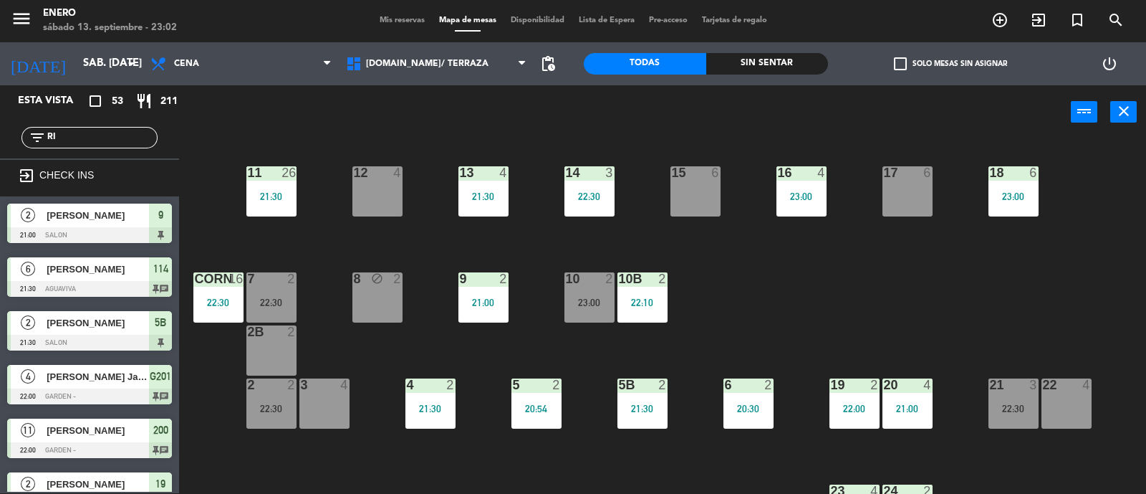
type input "R"
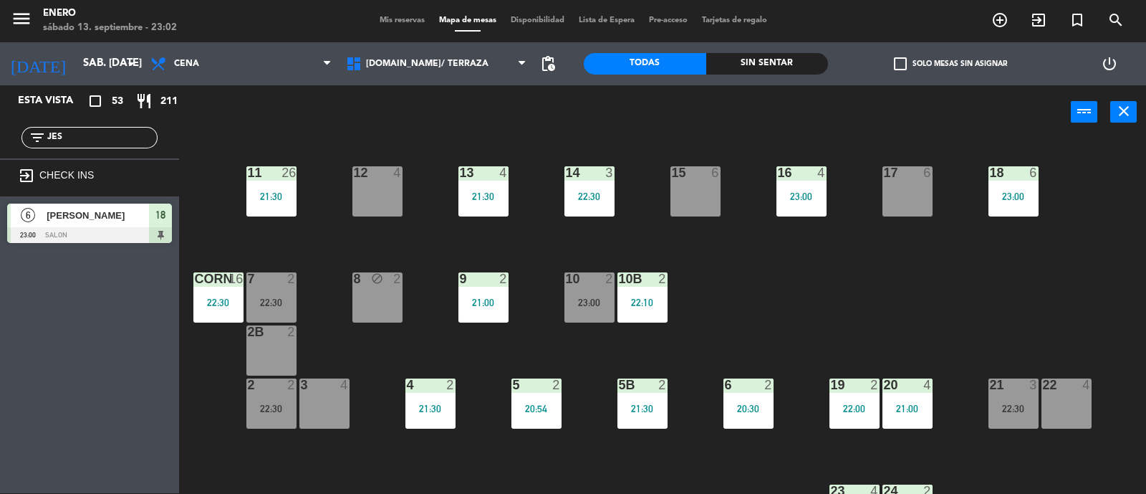
type input "JES"
click at [51, 387] on div "Esta vista crop_square 53 restaurant 211 filter_list JES exit_to_app CHECK INS …" at bounding box center [89, 289] width 179 height 408
click at [78, 132] on input "JES" at bounding box center [101, 138] width 111 height 16
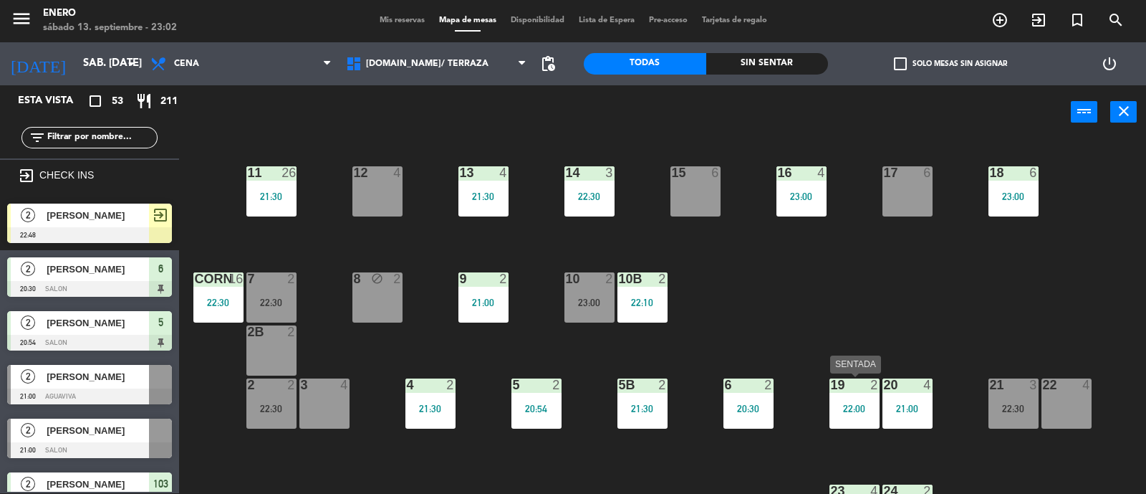
click at [844, 407] on div "22:00" at bounding box center [855, 408] width 50 height 10
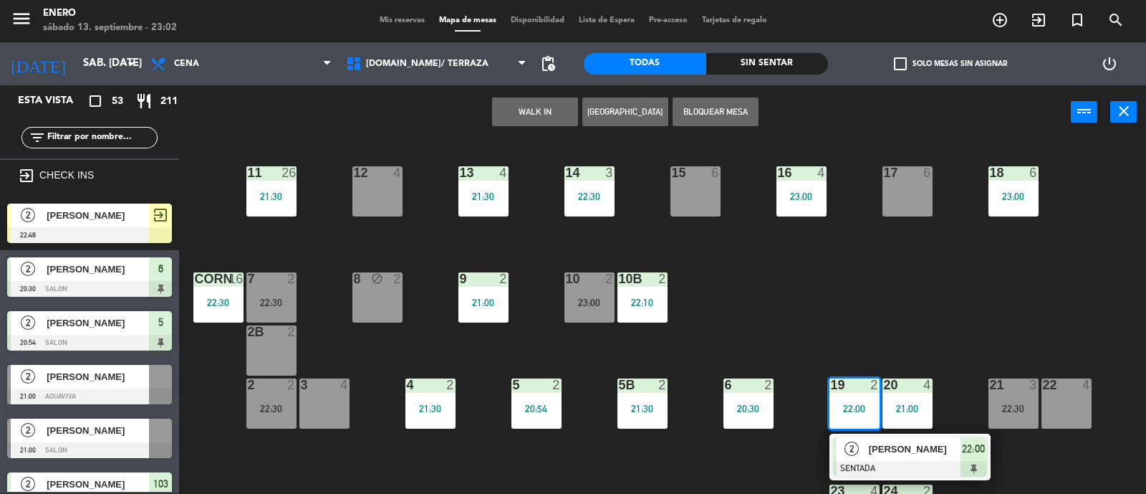
click at [870, 451] on span "[PERSON_NAME]" at bounding box center [915, 448] width 92 height 15
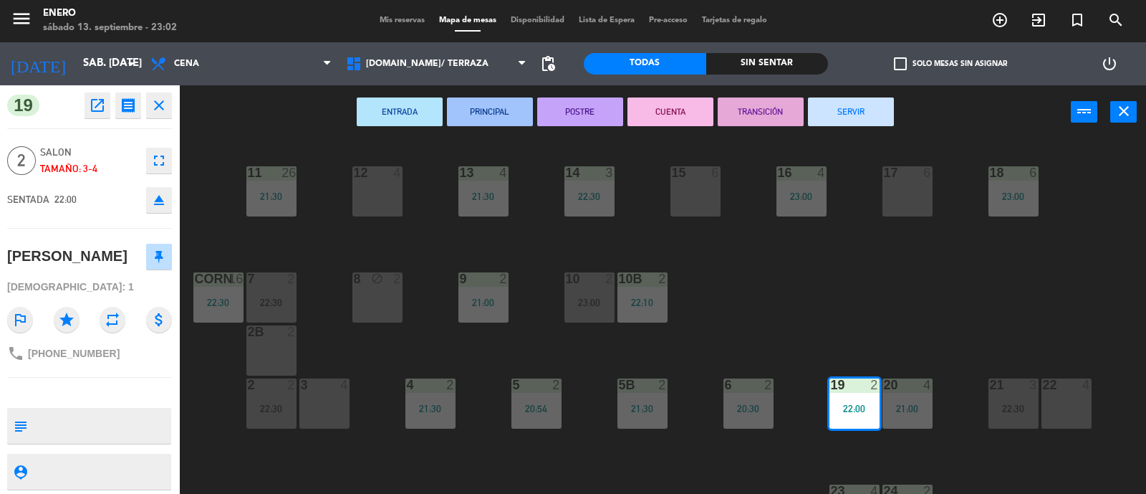
click at [842, 114] on button "SERVIR" at bounding box center [851, 111] width 86 height 29
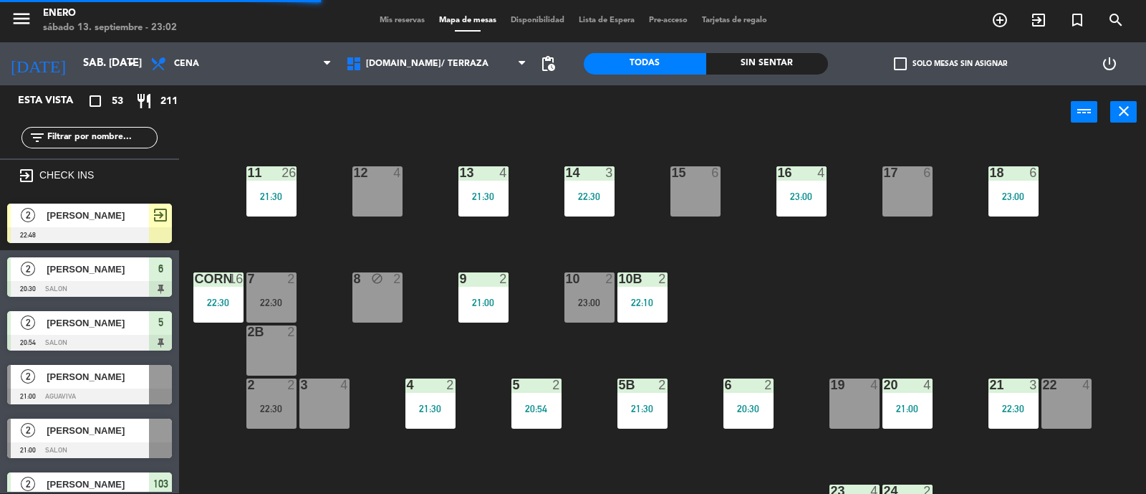
click at [90, 214] on div "2 Andy 22:48 exit_to_app" at bounding box center [89, 223] width 179 height 54
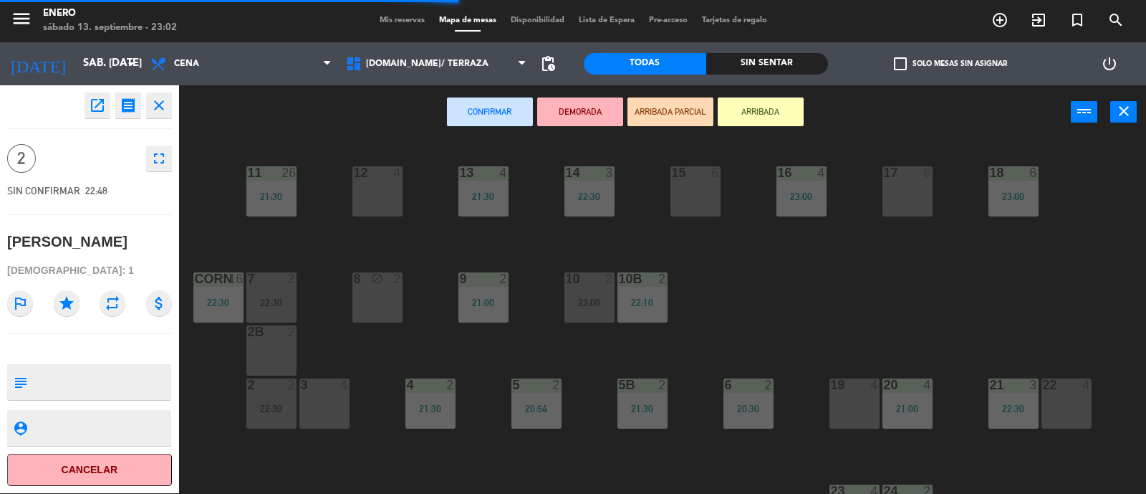
click at [843, 388] on div at bounding box center [854, 384] width 24 height 13
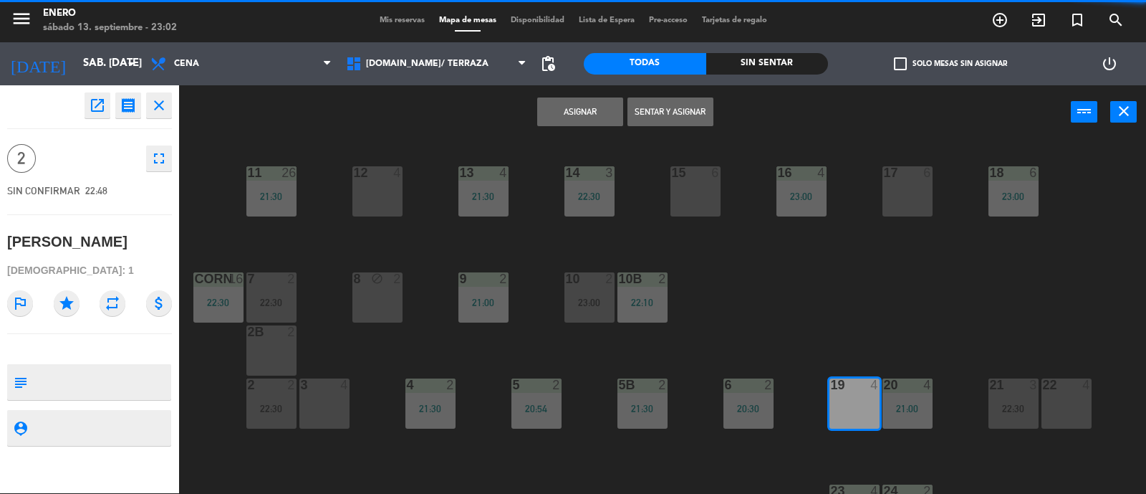
click at [691, 104] on button "Sentar y Asignar" at bounding box center [671, 111] width 86 height 29
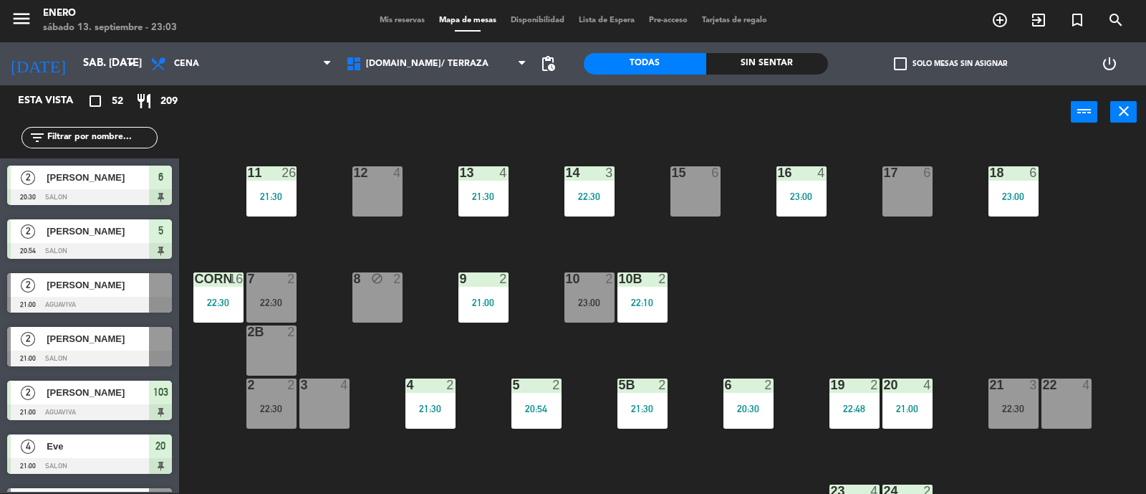
click at [59, 145] on div "filter_list" at bounding box center [89, 137] width 136 height 21
click at [62, 140] on input "text" at bounding box center [101, 138] width 111 height 16
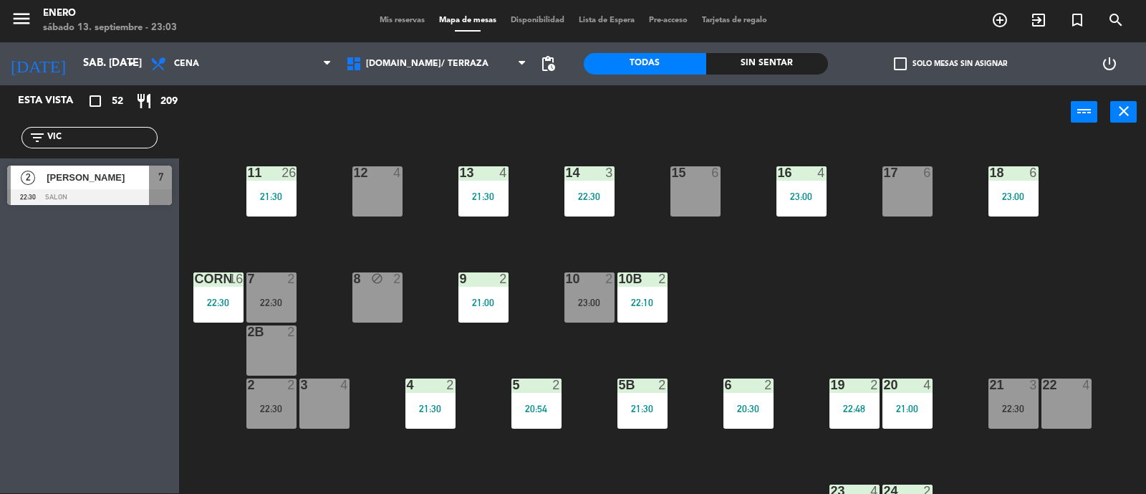
type input "VIC"
click at [17, 268] on div "Esta vista crop_square 52 restaurant 209 filter_list VIC 2 [PERSON_NAME] 22:30 …" at bounding box center [89, 289] width 179 height 408
click at [67, 188] on div "[PERSON_NAME]" at bounding box center [97, 177] width 104 height 24
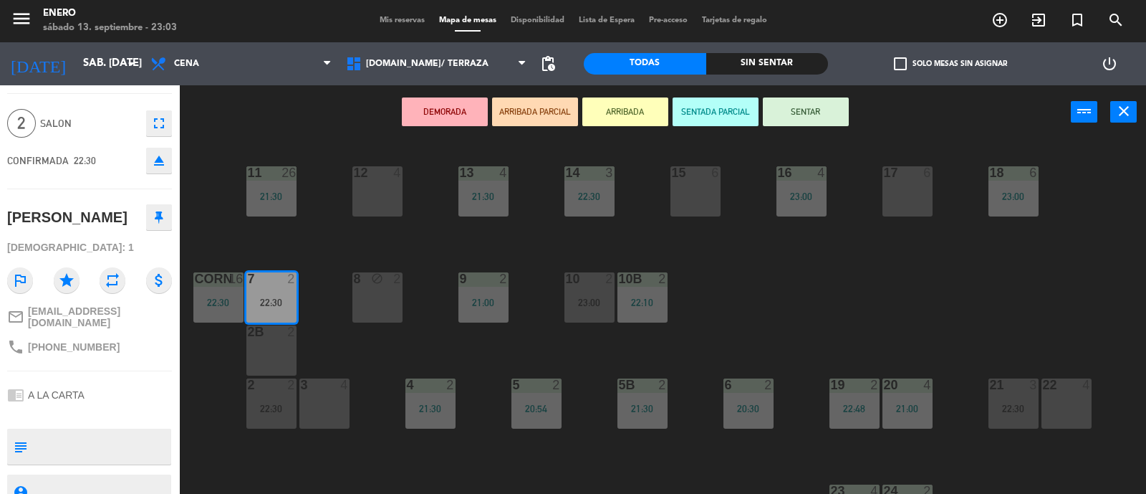
scroll to position [0, 0]
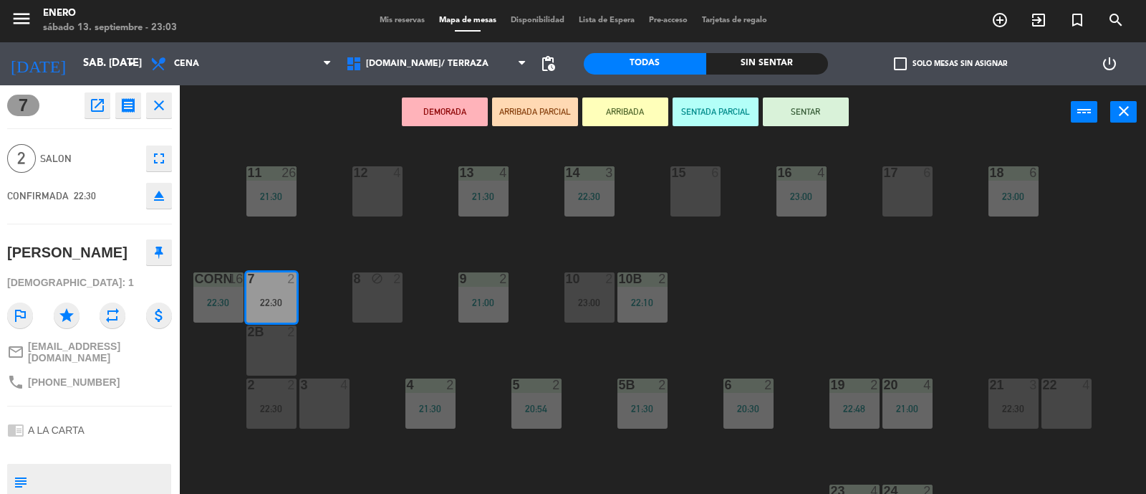
click at [615, 105] on button "ARRIBADA" at bounding box center [625, 111] width 86 height 29
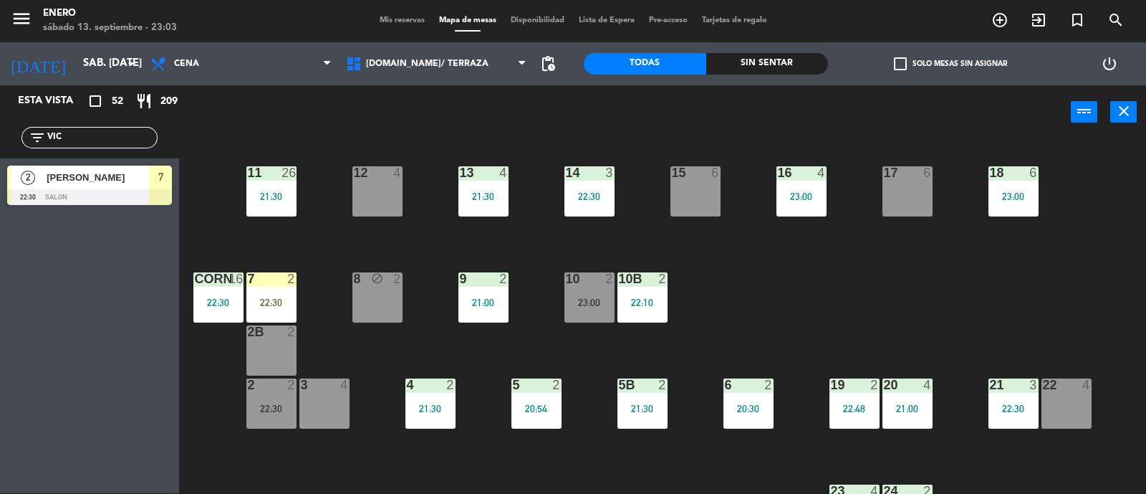
click at [95, 146] on div "filter_list VIC" at bounding box center [89, 137] width 136 height 21
click at [98, 140] on input "VIC" at bounding box center [101, 138] width 111 height 16
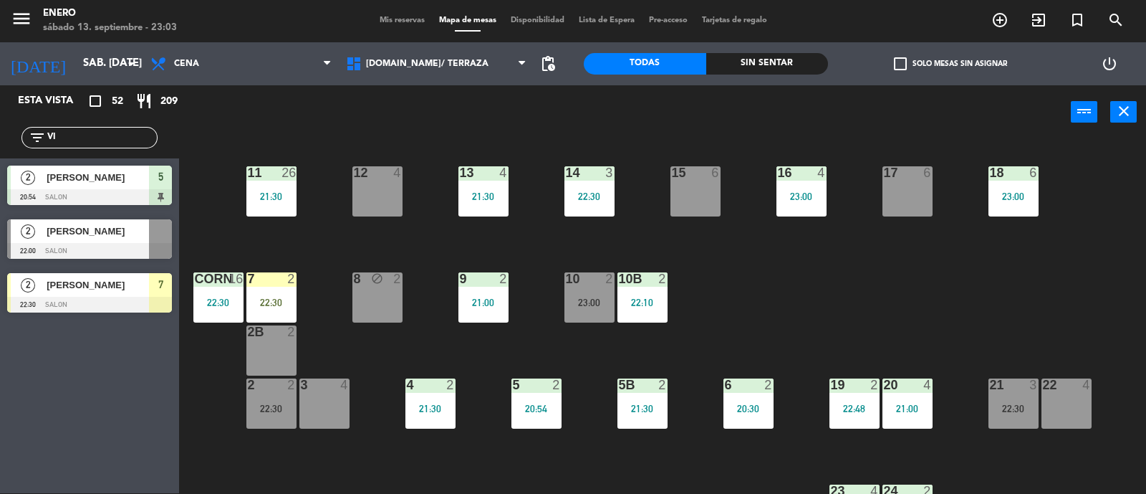
type input "V"
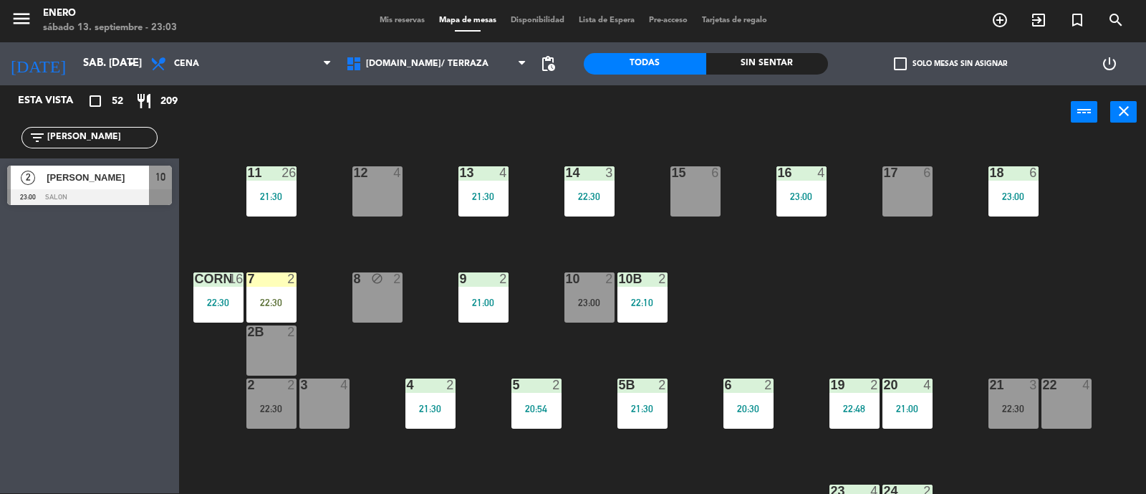
type input "[PERSON_NAME]"
click at [62, 260] on div "Esta vista crop_square 52 restaurant 209 filter_list [PERSON_NAME] 2 [PERSON_NA…" at bounding box center [89, 289] width 179 height 408
click at [97, 196] on div at bounding box center [89, 197] width 165 height 16
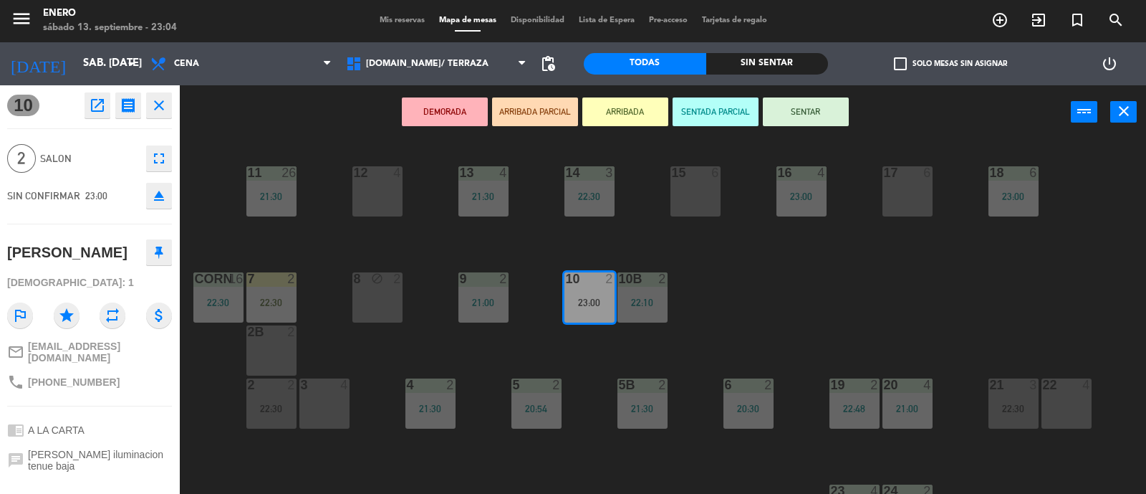
click at [635, 111] on button "ARRIBADA" at bounding box center [625, 111] width 86 height 29
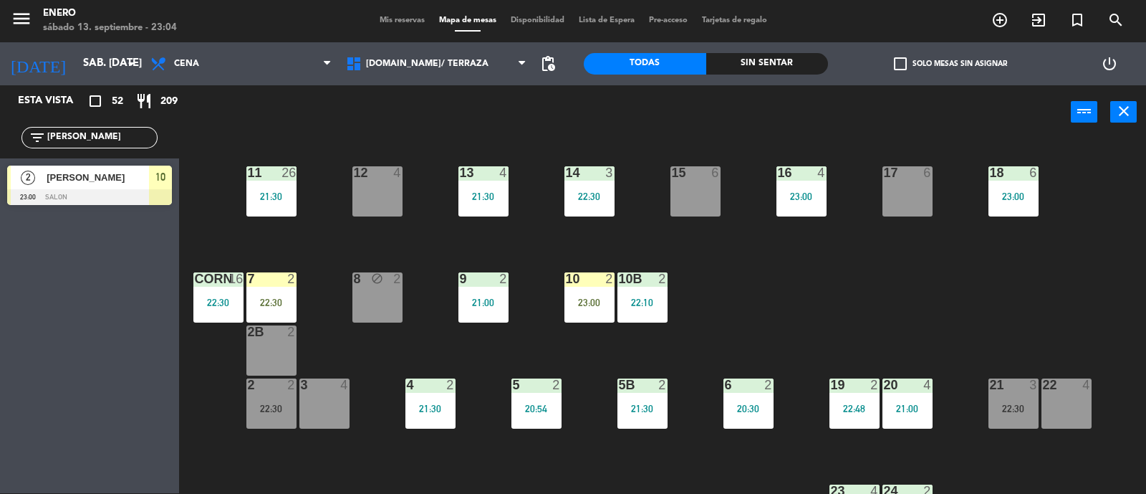
click at [150, 138] on input "[PERSON_NAME]" at bounding box center [101, 138] width 111 height 16
